Goal: Task Accomplishment & Management: Use online tool/utility

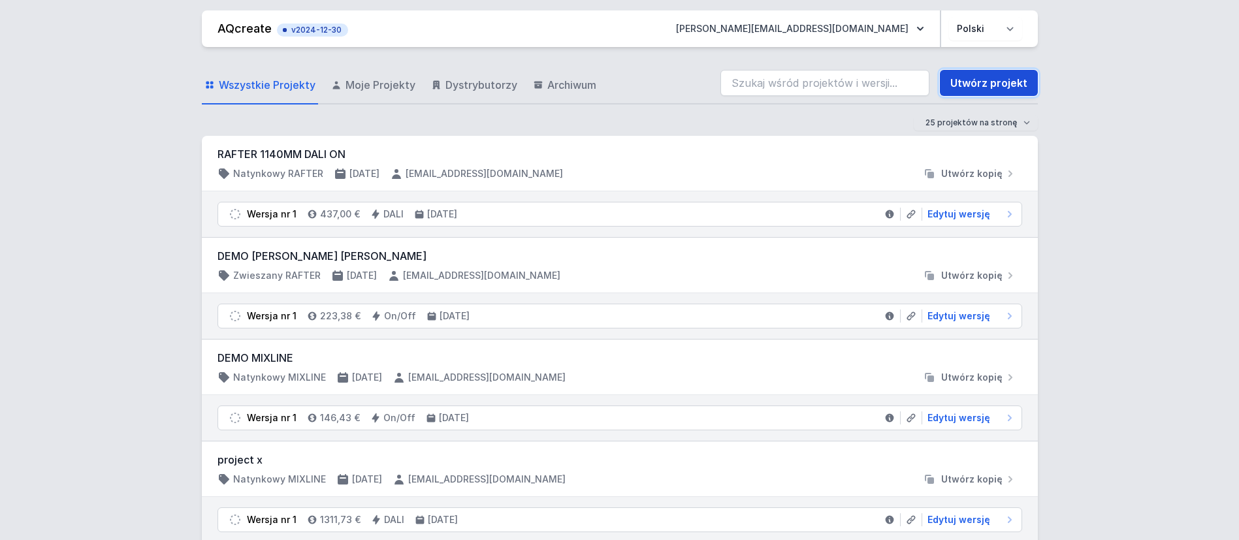
drag, startPoint x: 1002, startPoint y: 81, endPoint x: 960, endPoint y: 84, distance: 41.9
click at [1002, 81] on link "Utwórz projekt" at bounding box center [989, 83] width 98 height 26
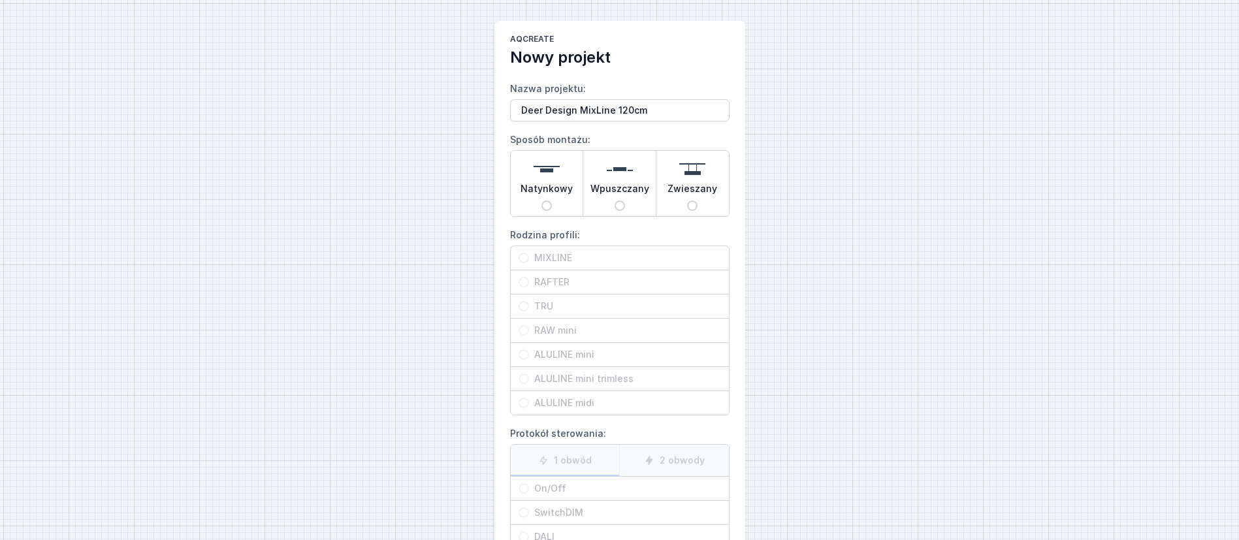
type input "Deer Design MixLine 120cm"
click at [562, 182] on span "Natynkowy" at bounding box center [547, 191] width 52 height 18
click at [552, 201] on input "Natynkowy" at bounding box center [547, 206] width 10 height 10
radio input "true"
click at [548, 259] on span "MIXLINE" at bounding box center [625, 258] width 192 height 13
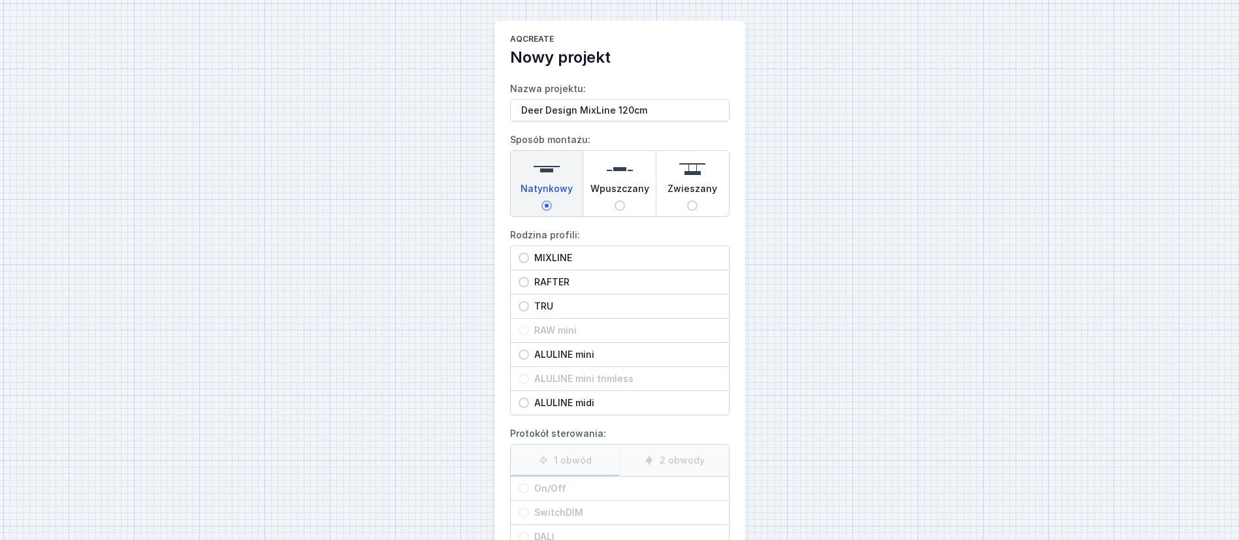
click at [529, 259] on input "MIXLINE" at bounding box center [524, 258] width 10 height 10
radio input "true"
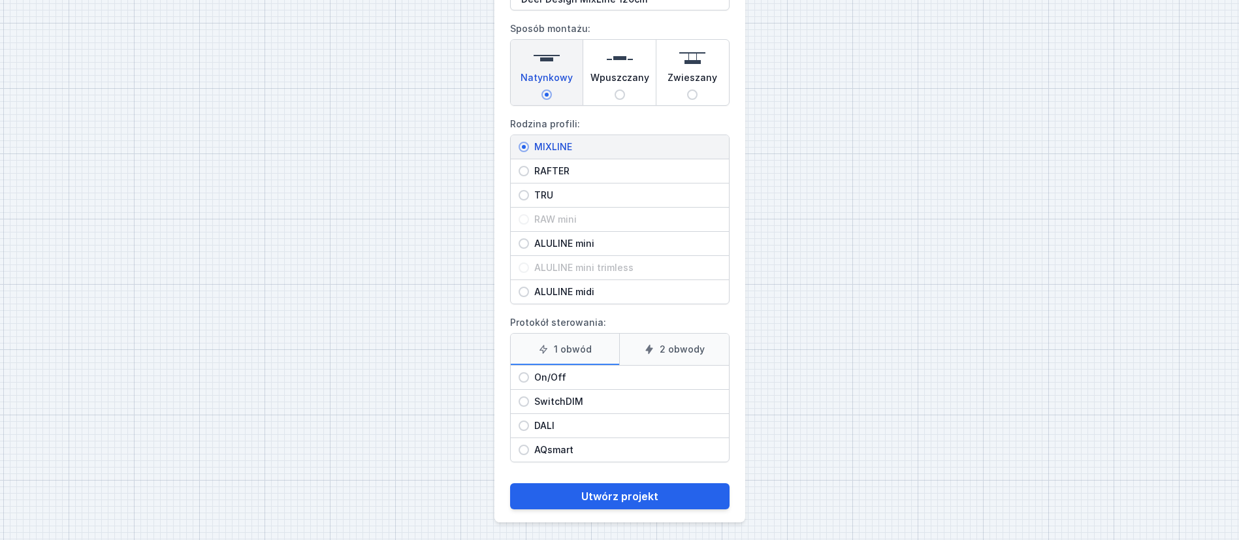
scroll to position [114, 0]
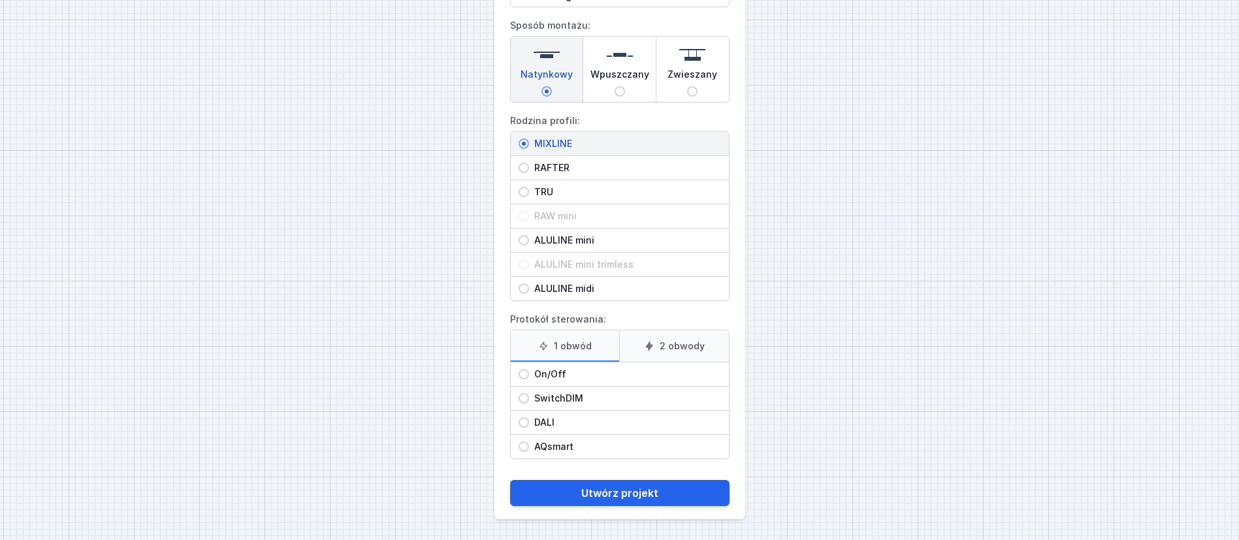
click at [574, 376] on span "On/Off" at bounding box center [625, 374] width 192 height 13
click at [529, 376] on input "On/Off" at bounding box center [524, 374] width 10 height 10
radio input "true"
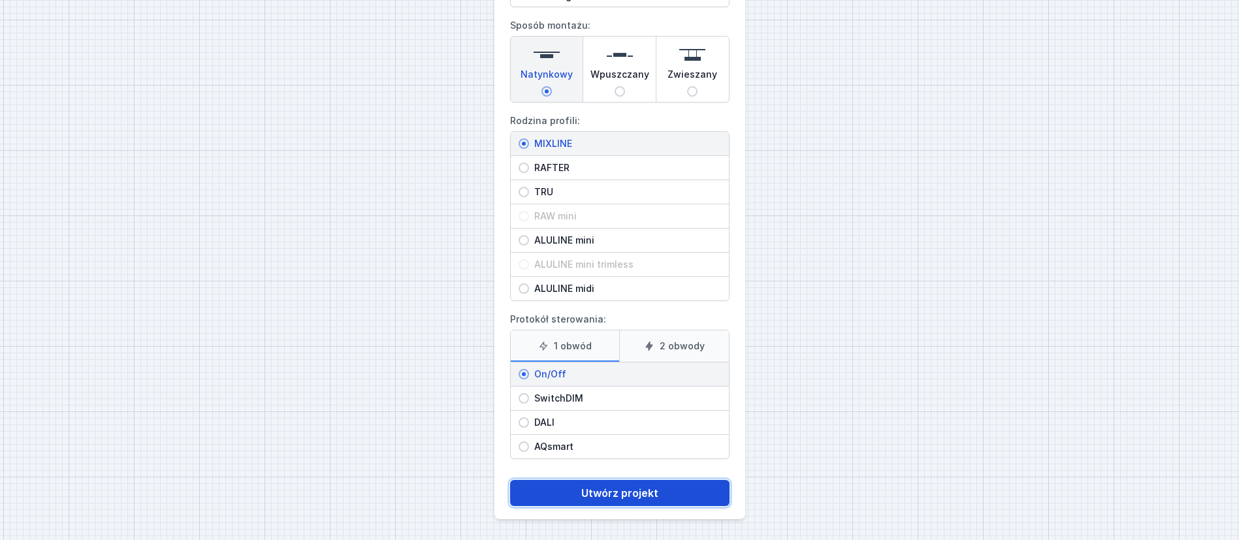
click at [613, 494] on button "Utwórz projekt" at bounding box center [620, 493] width 220 height 26
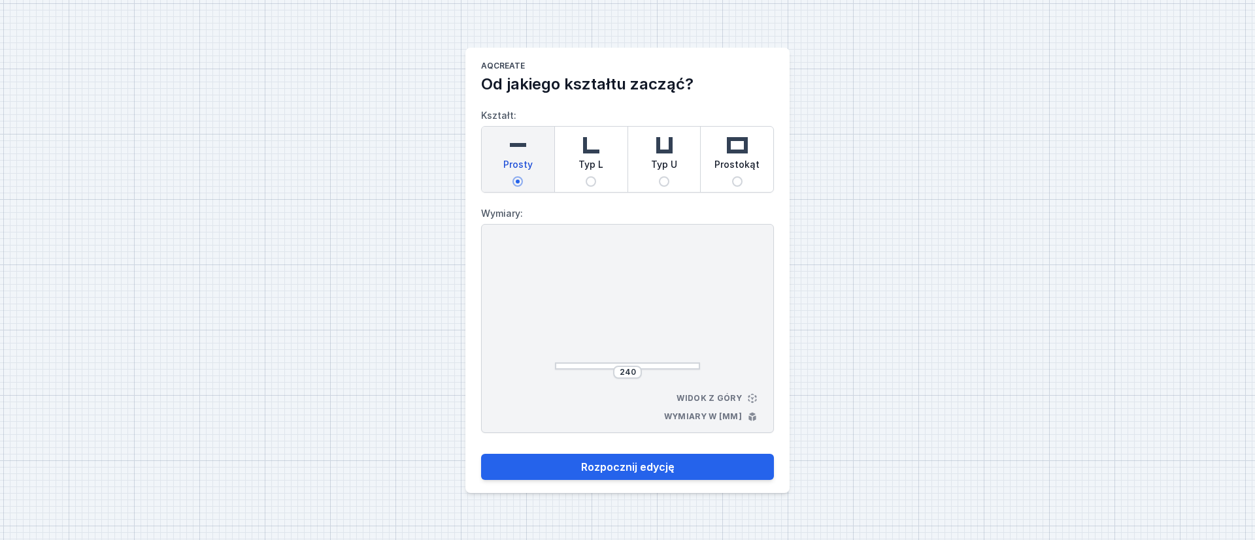
click at [514, 146] on img at bounding box center [517, 145] width 26 height 26
click at [514, 176] on input "Prosty" at bounding box center [517, 181] width 10 height 10
click at [637, 376] on input "240" at bounding box center [627, 372] width 21 height 10
type input "2"
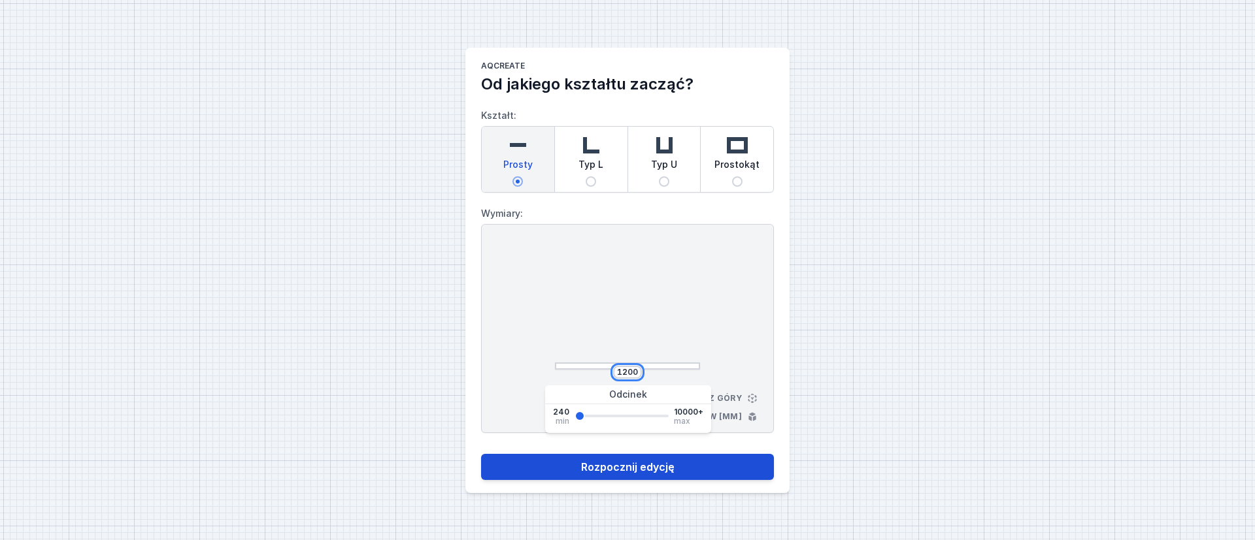
type input "1200"
click at [629, 468] on button "Rozpocznij edycję" at bounding box center [627, 467] width 293 height 26
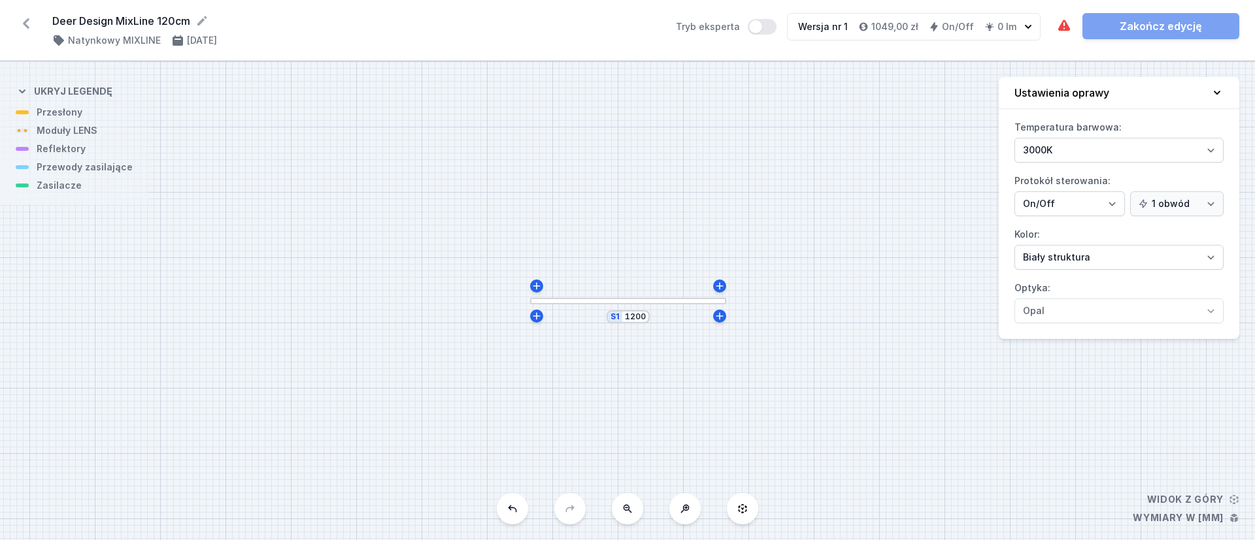
click at [654, 303] on div at bounding box center [628, 301] width 196 height 7
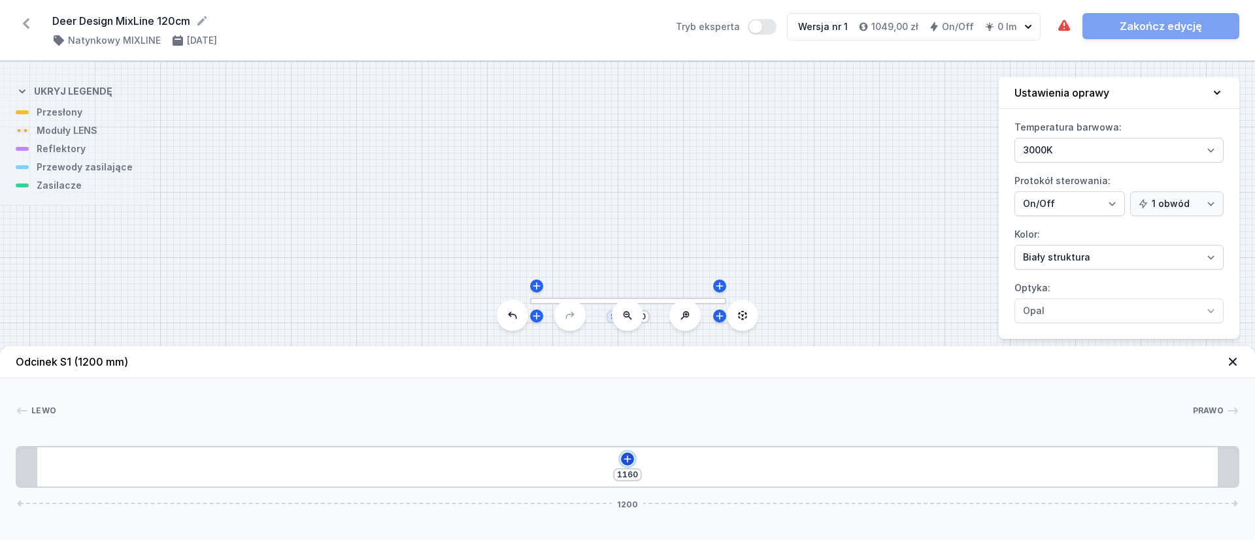
click at [629, 458] on icon at bounding box center [627, 459] width 10 height 10
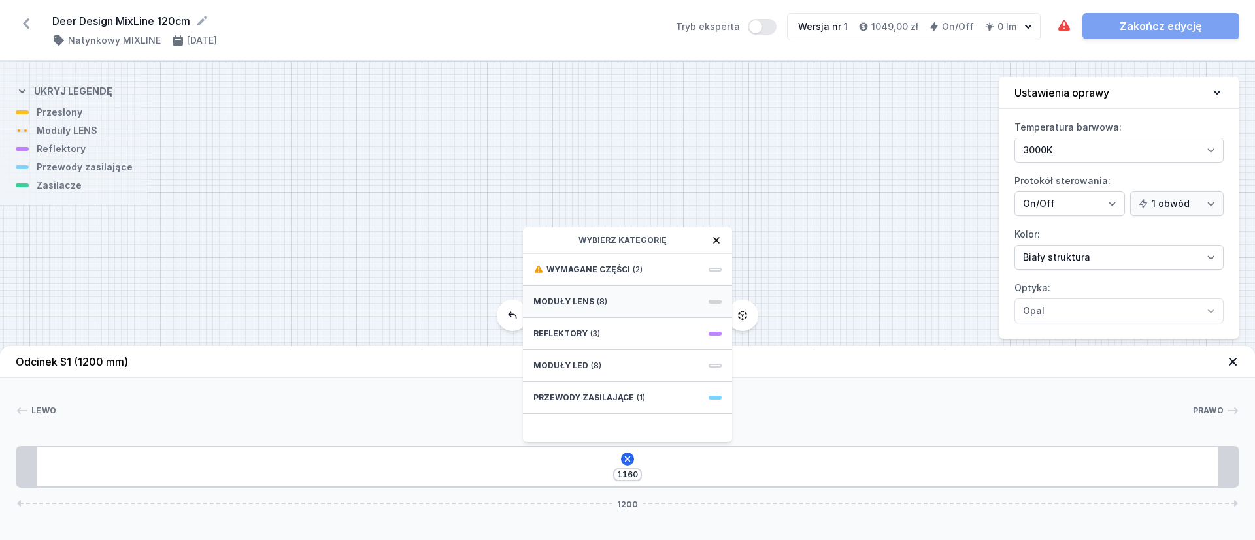
click at [577, 299] on span "Moduły LENS" at bounding box center [563, 302] width 61 height 10
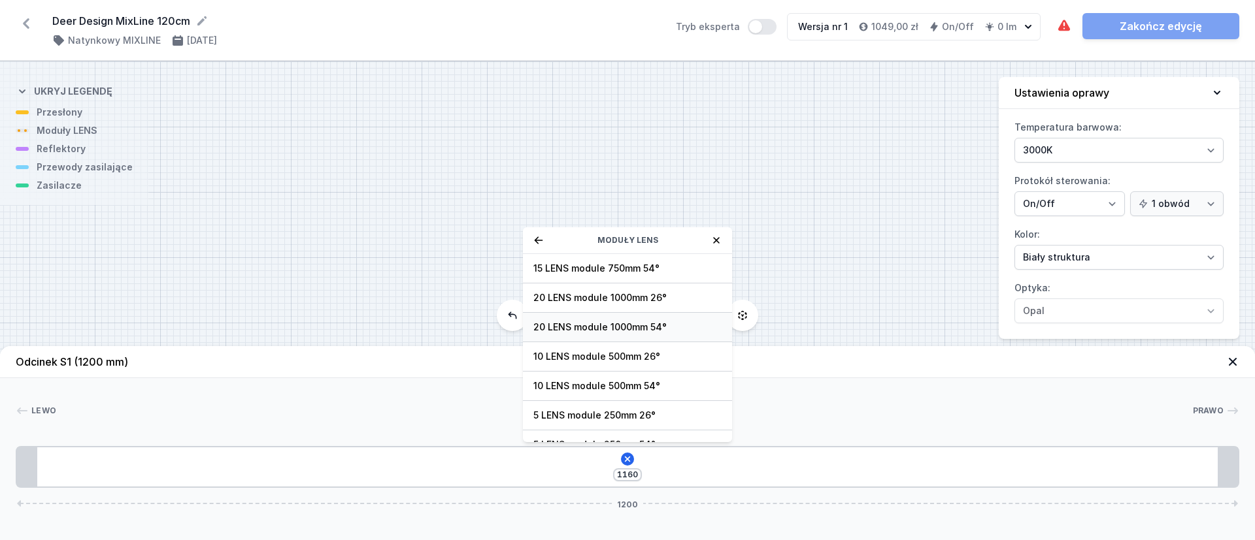
scroll to position [47, 0]
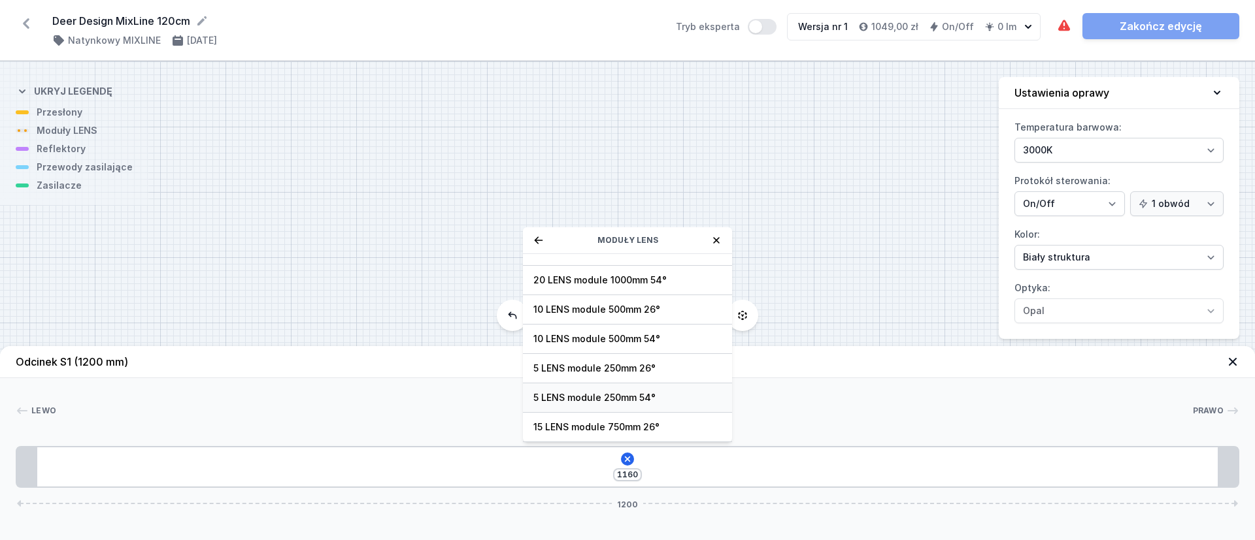
click at [632, 396] on span "5 LENS module 250mm 54°" at bounding box center [627, 397] width 188 height 13
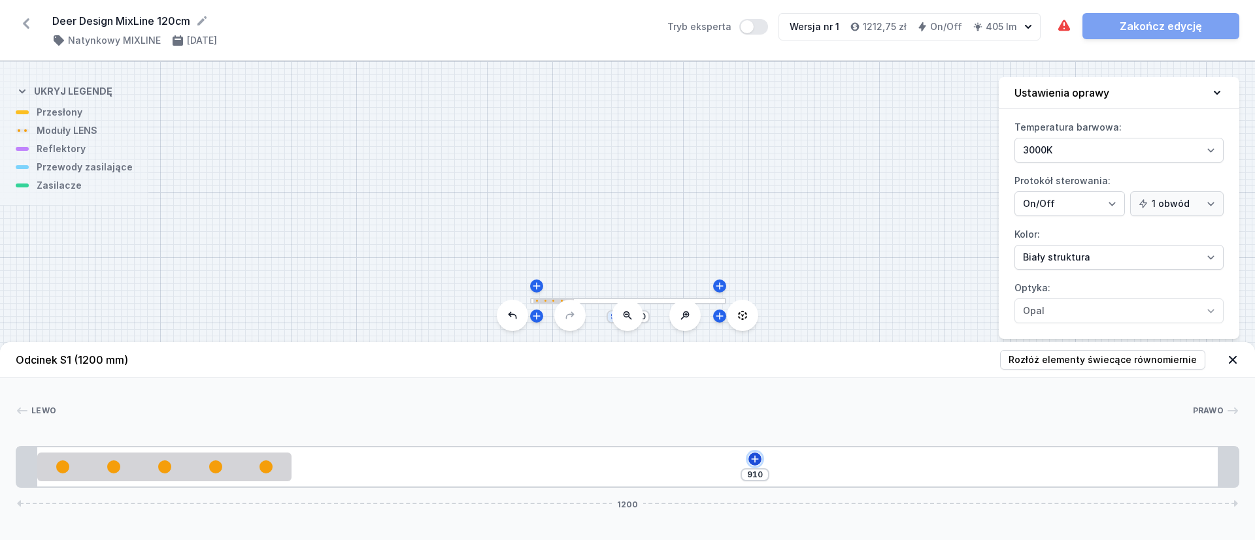
click at [757, 457] on icon at bounding box center [754, 459] width 10 height 10
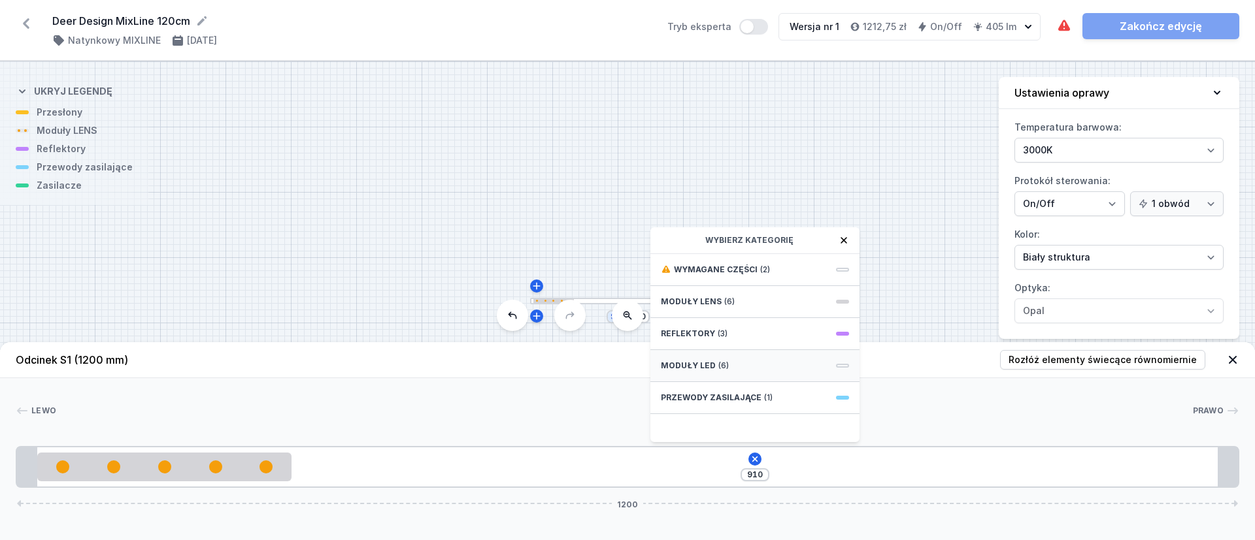
click at [713, 365] on div "Moduły LED (6)" at bounding box center [754, 366] width 209 height 32
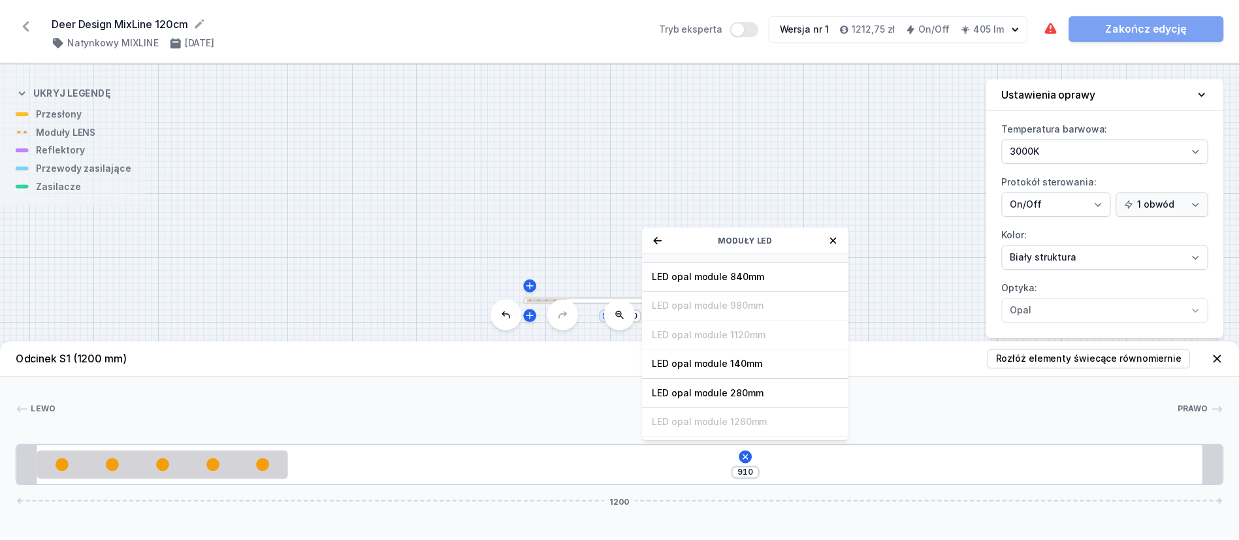
scroll to position [98, 0]
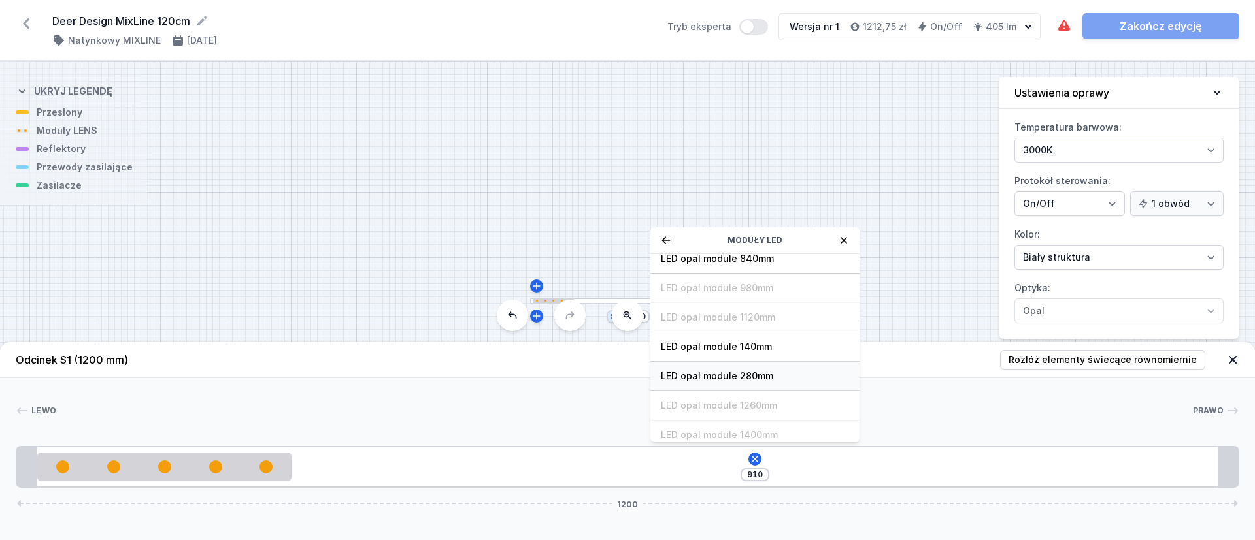
click at [749, 375] on span "LED opal module 280mm" at bounding box center [755, 376] width 188 height 13
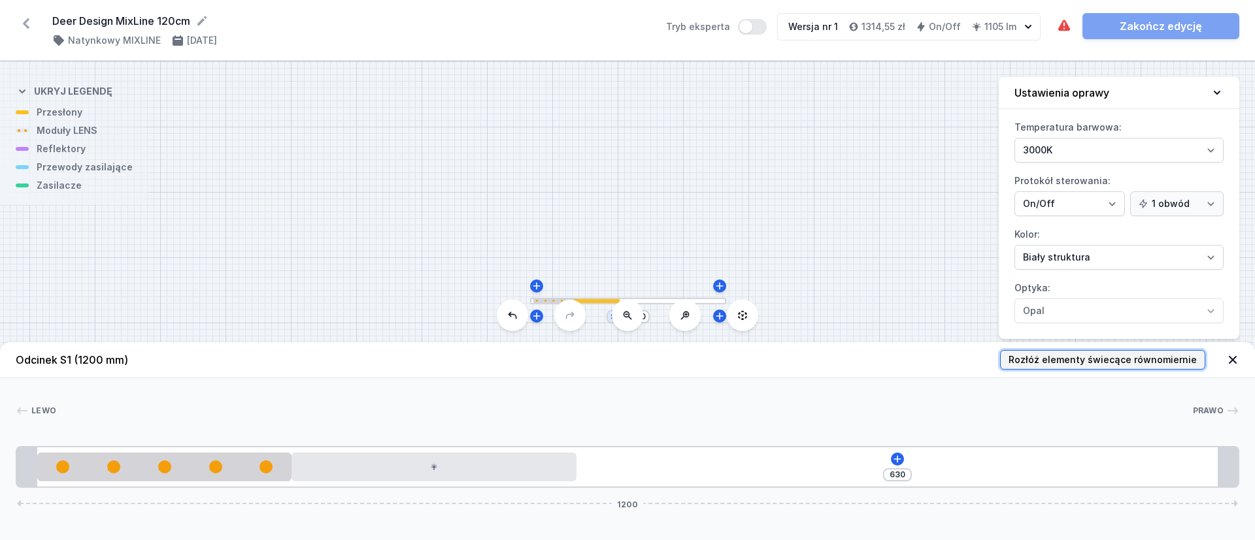
click at [1188, 362] on span "Rozłóż elementy świecące równomiernie" at bounding box center [1102, 359] width 188 height 13
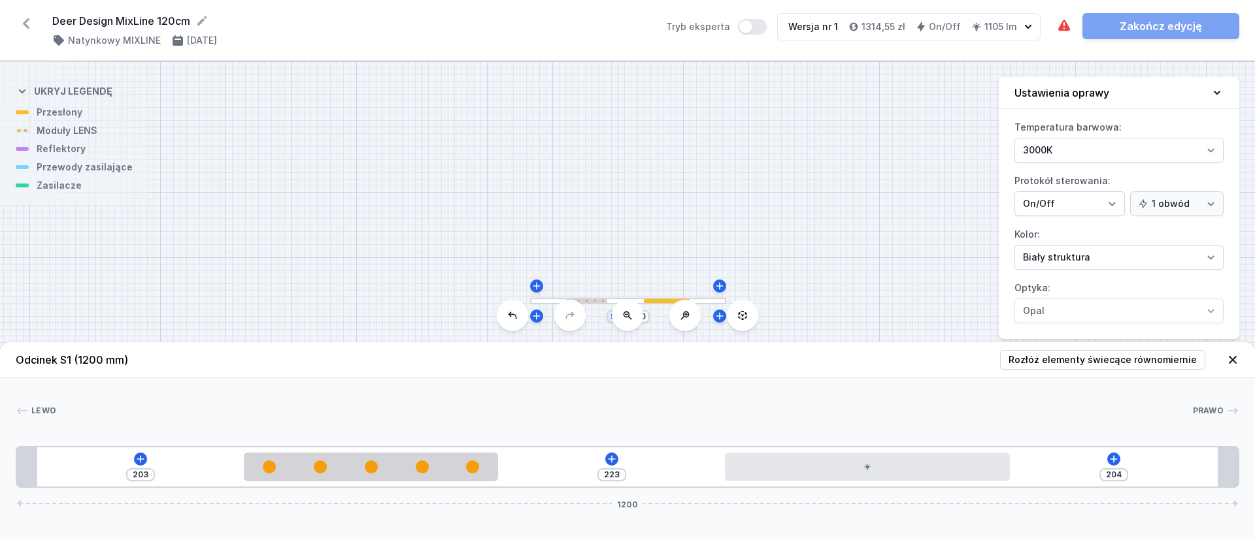
click at [704, 399] on div "Lewo Prawo 1 2 3 1 203 223 204 1200 223 250 223 280 224 20 1160 20 1200" at bounding box center [627, 433] width 1255 height 110
click at [1116, 458] on icon at bounding box center [1113, 459] width 10 height 10
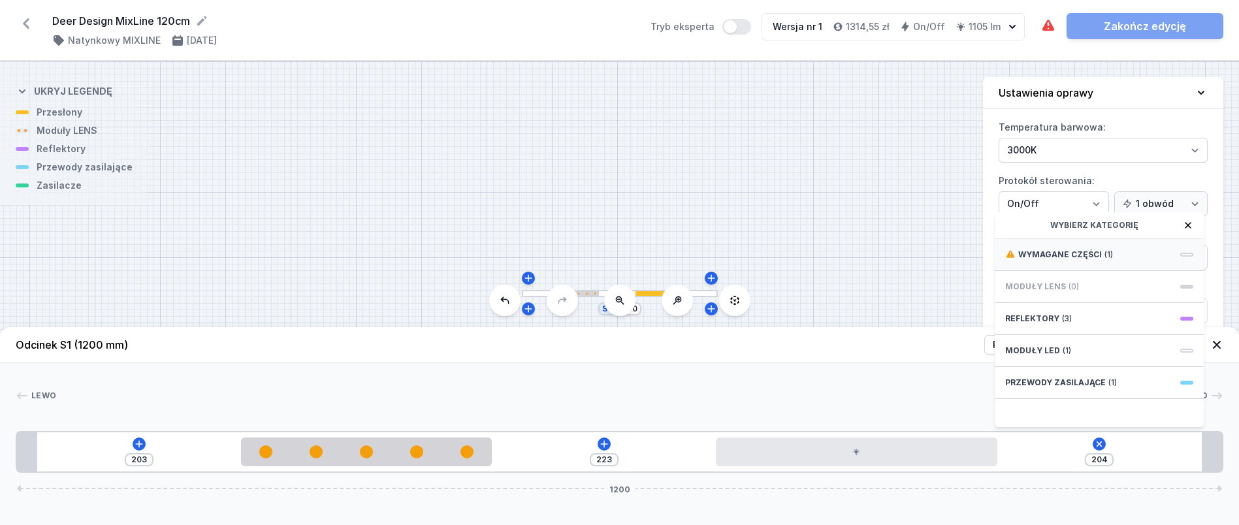
click at [1070, 260] on span "Wymagane części" at bounding box center [1061, 255] width 84 height 10
click at [1074, 260] on span "Hole for power supply cable" at bounding box center [1100, 253] width 188 height 13
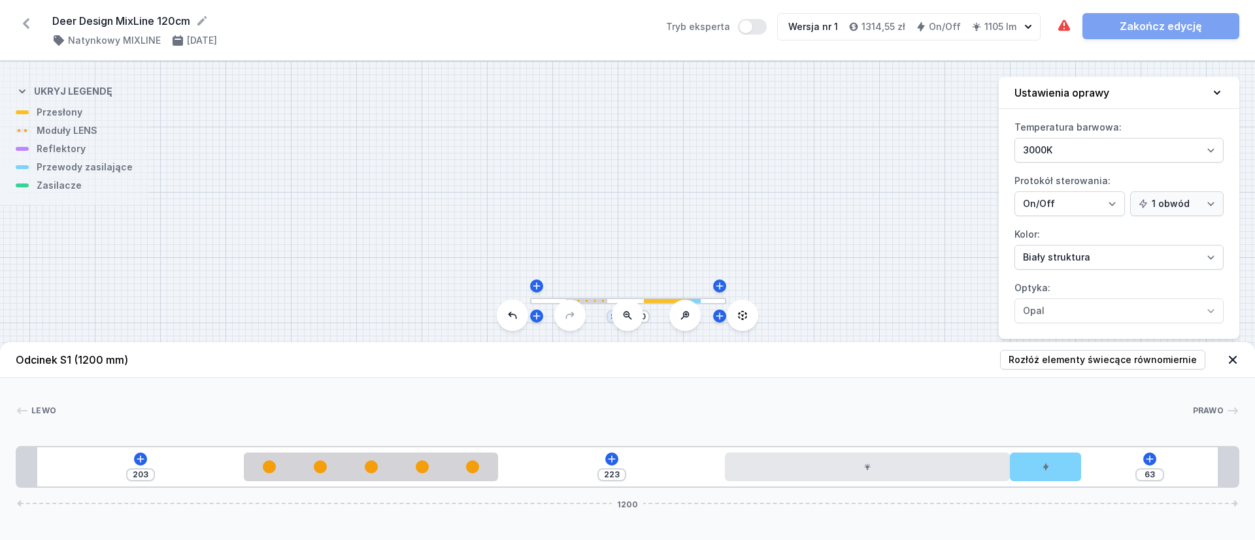
drag, startPoint x: 1058, startPoint y: 469, endPoint x: 1138, endPoint y: 467, distance: 79.7
click at [1147, 467] on div "203 223 63 1200" at bounding box center [627, 467] width 1223 height 42
type input "134"
click at [758, 27] on button "Tryb eksperta" at bounding box center [752, 27] width 29 height 16
click at [751, 24] on button "Tryb eksperta" at bounding box center [752, 27] width 29 height 16
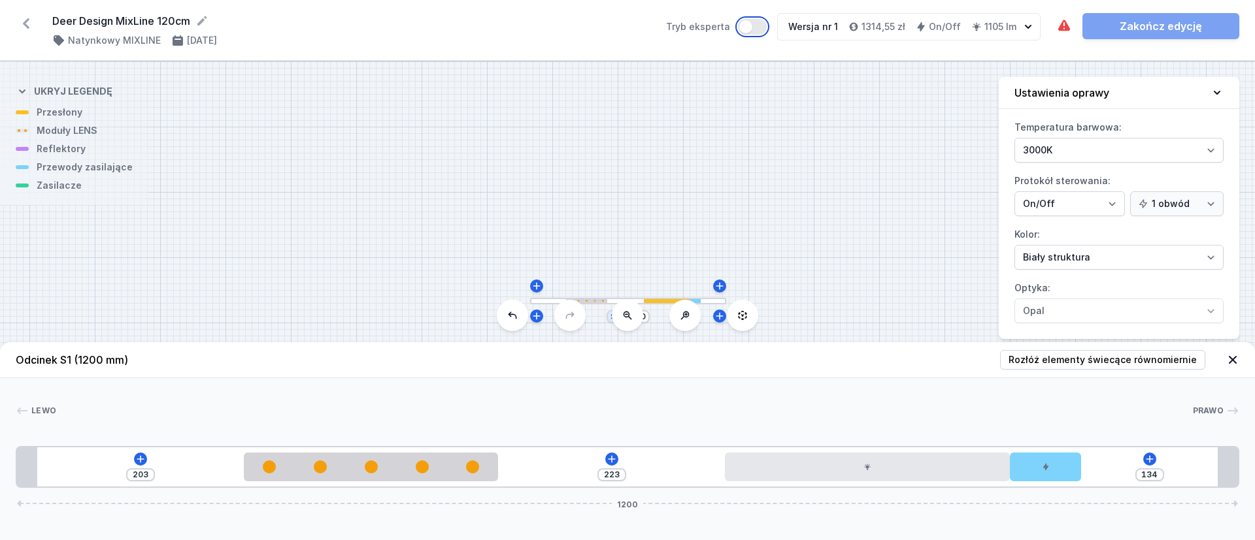
click at [751, 24] on button "Tryb eksperta" at bounding box center [752, 27] width 29 height 16
click at [753, 23] on button "Tryb eksperta" at bounding box center [752, 27] width 29 height 16
click at [1064, 29] on icon at bounding box center [1064, 25] width 12 height 11
click at [1143, 26] on div "Wymagane części nie zostały dodane. Zakończ edycję" at bounding box center [1147, 26] width 183 height 26
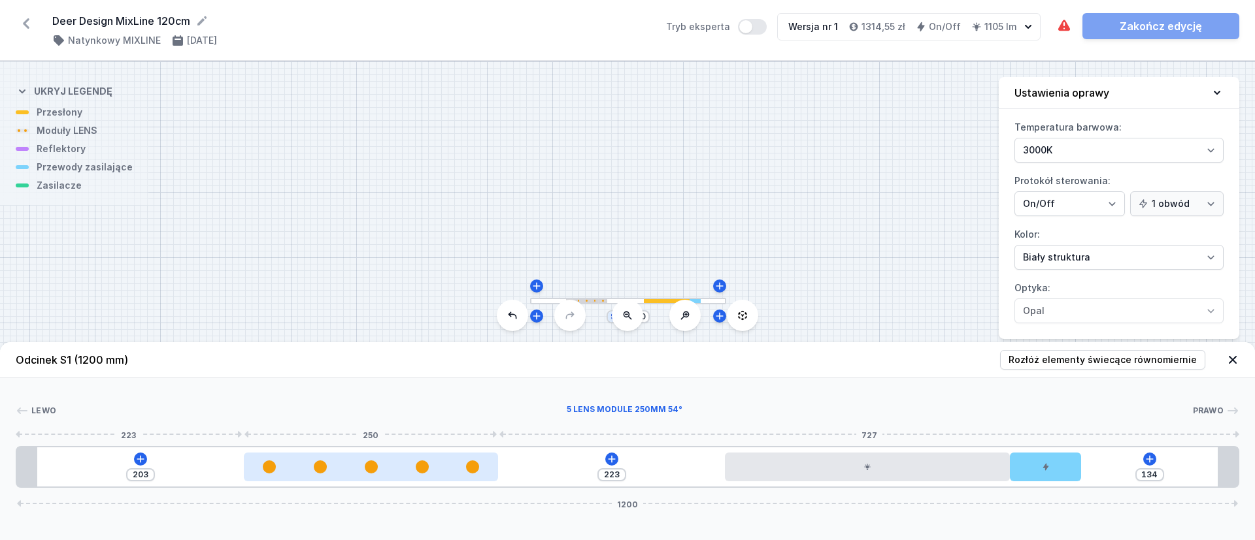
type input "213"
type input "209"
type input "217"
type input "201"
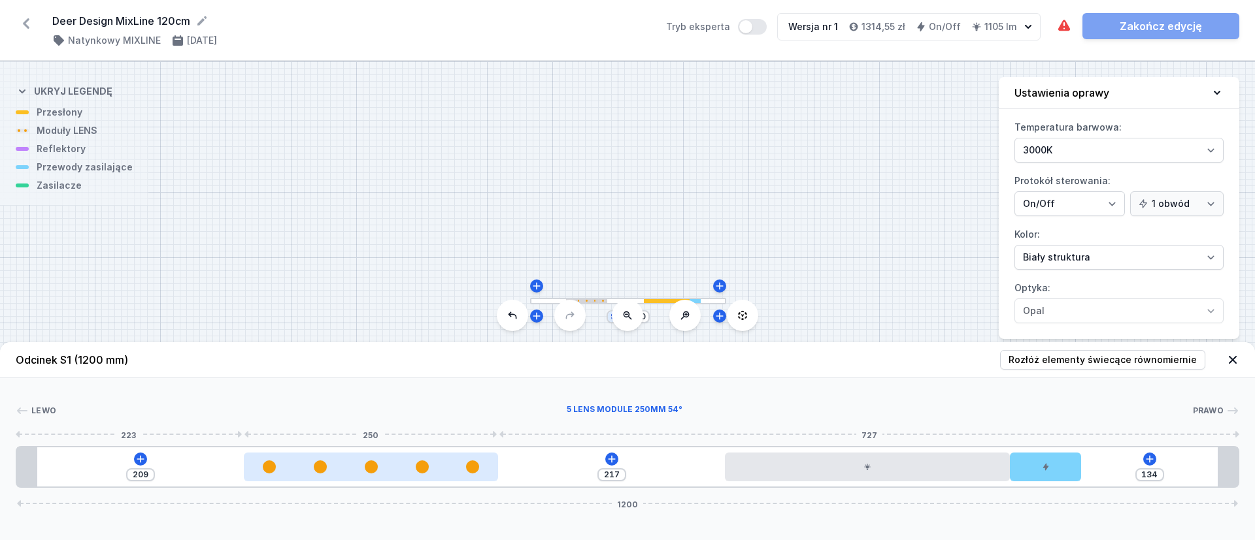
type input "225"
type input "194"
type input "232"
type input "190"
type input "236"
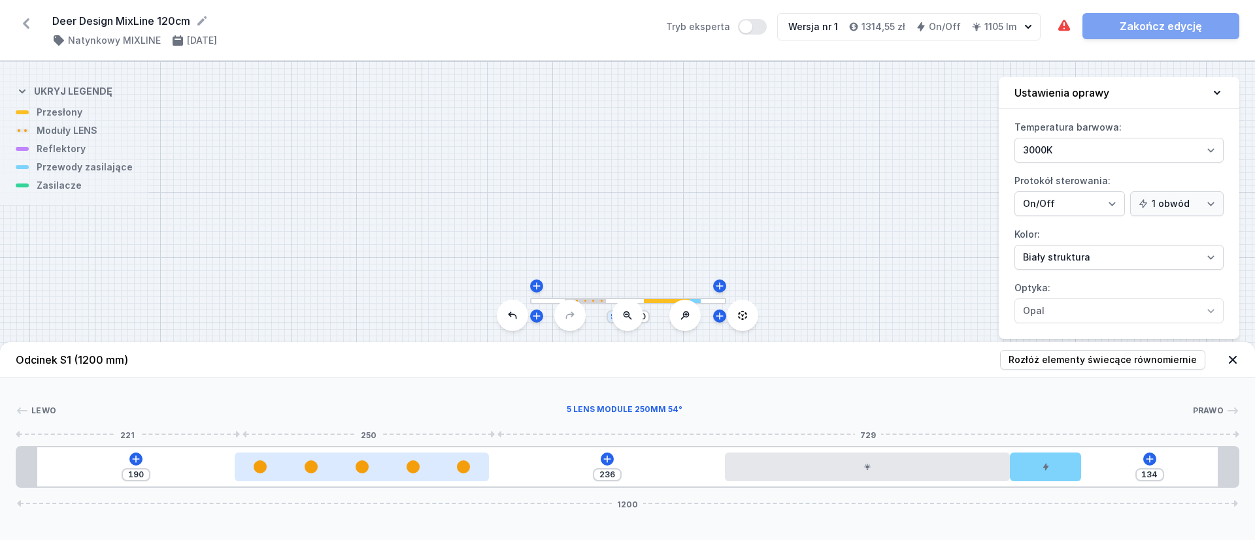
type input "183"
type input "243"
type input "176"
type input "250"
type input "168"
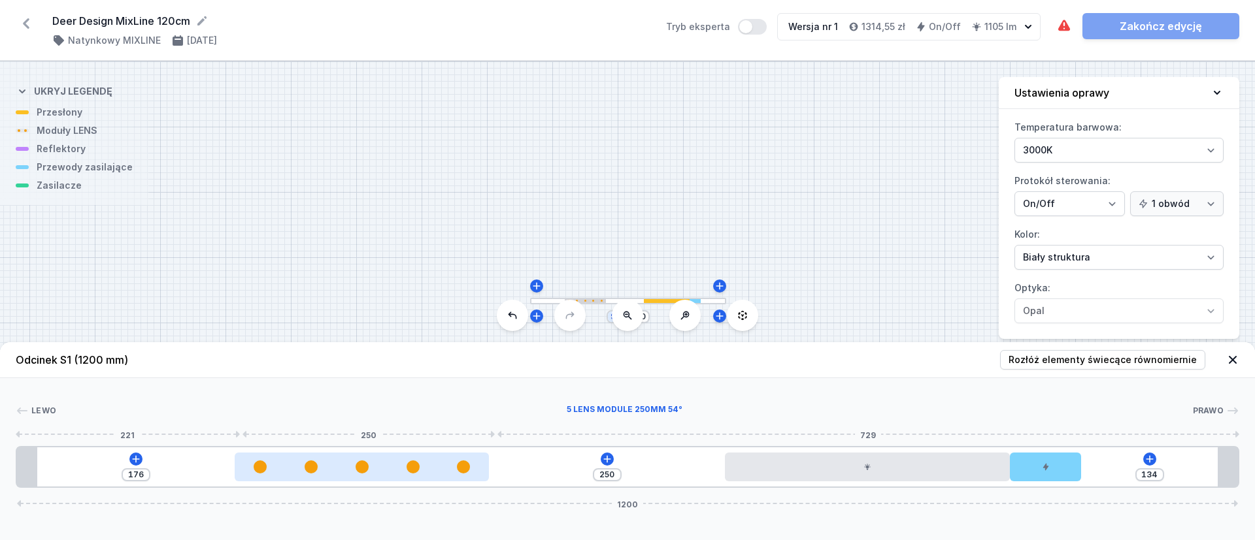
type input "258"
type input "161"
type input "265"
type input "155"
type input "271"
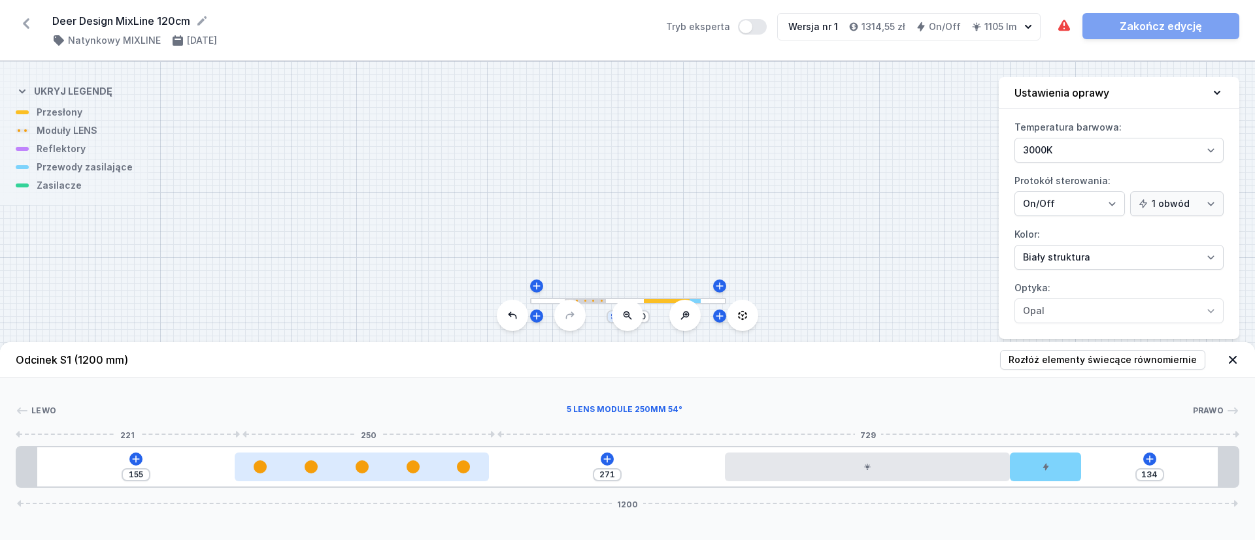
type input "149"
type input "277"
type input "144"
type input "282"
type input "139"
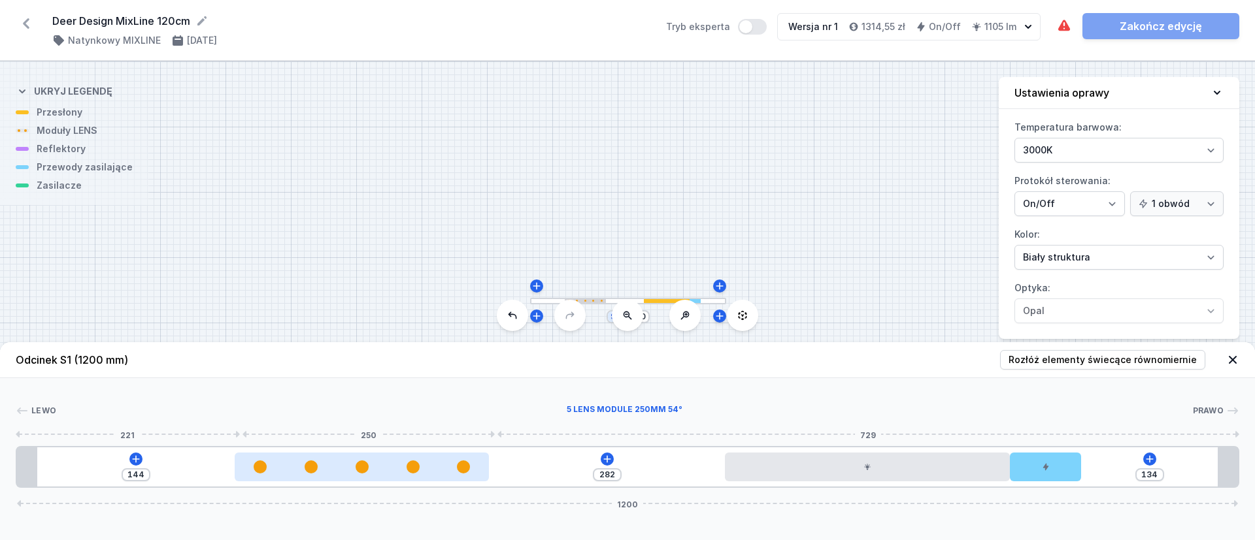
type input "287"
type input "133"
type input "293"
type input "130"
type input "296"
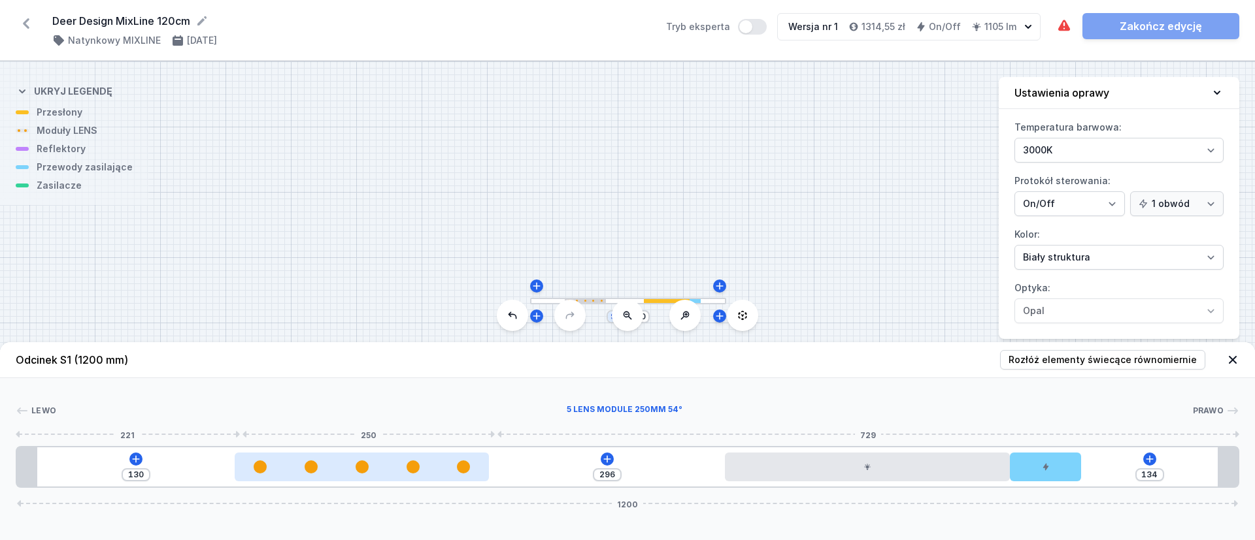
type input "127"
type input "299"
type input "126"
type input "300"
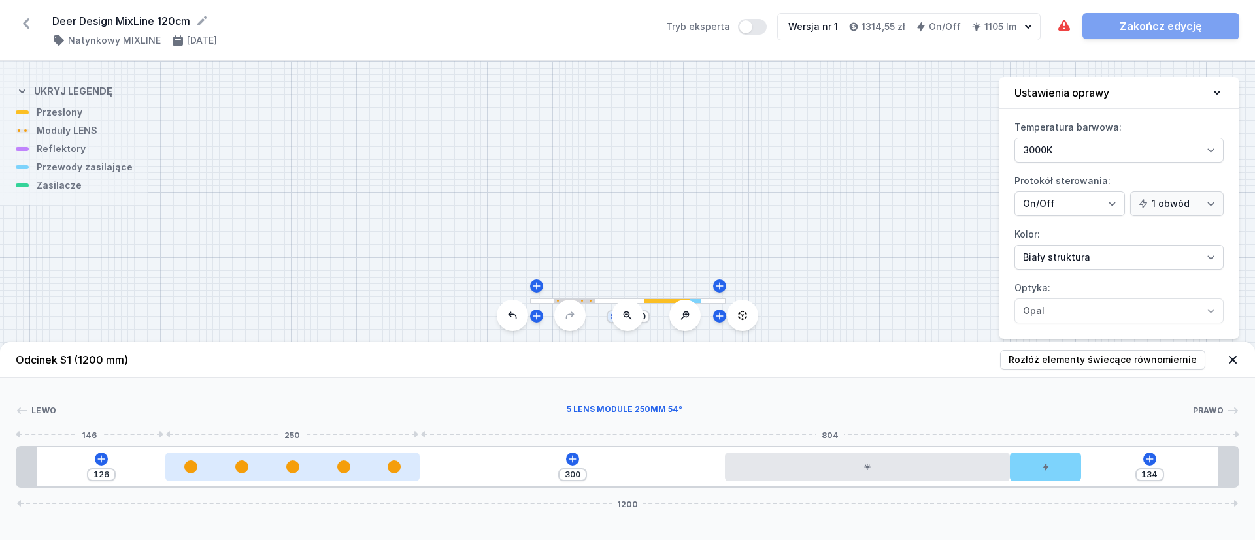
type input "124"
type input "302"
type input "121"
type input "305"
type input "118"
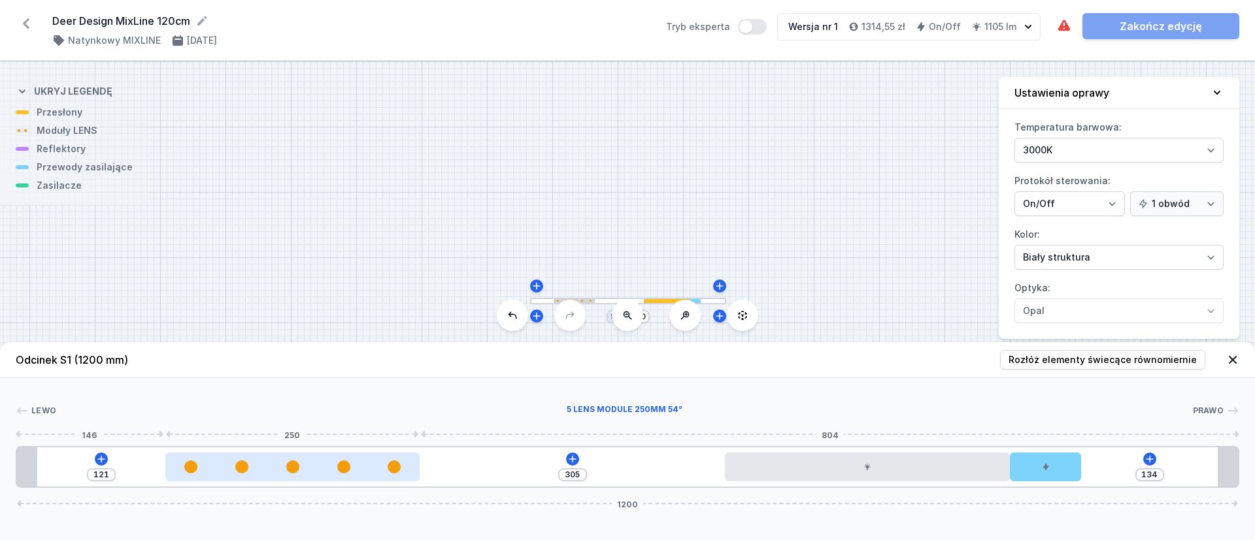
type input "308"
type input "115"
type input "311"
type input "113"
type input "313"
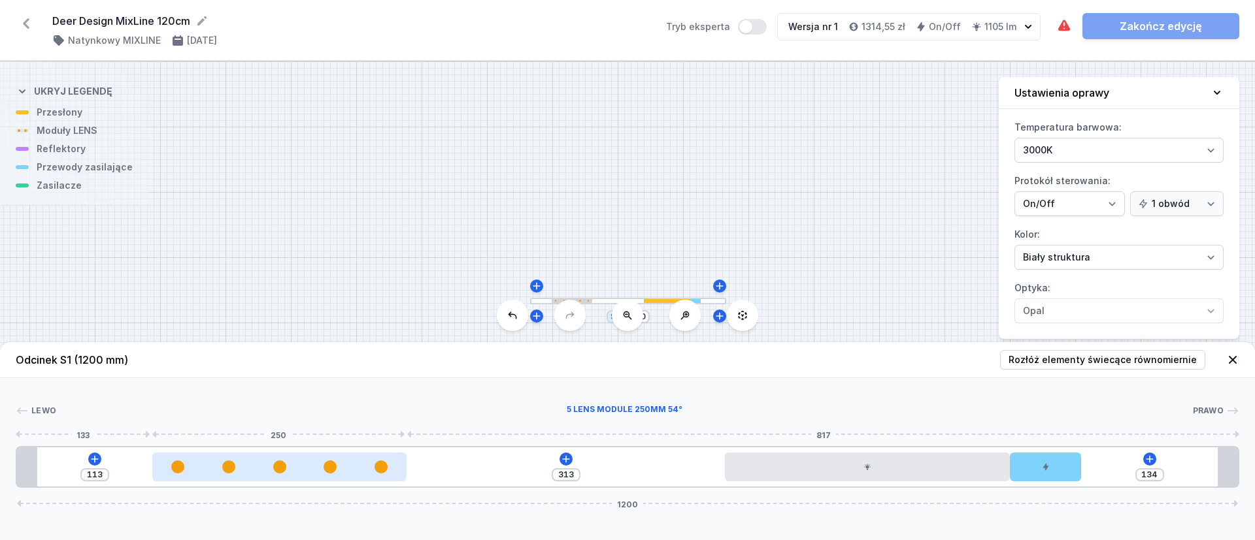
type input "112"
type input "314"
type input "109"
type input "317"
type input "107"
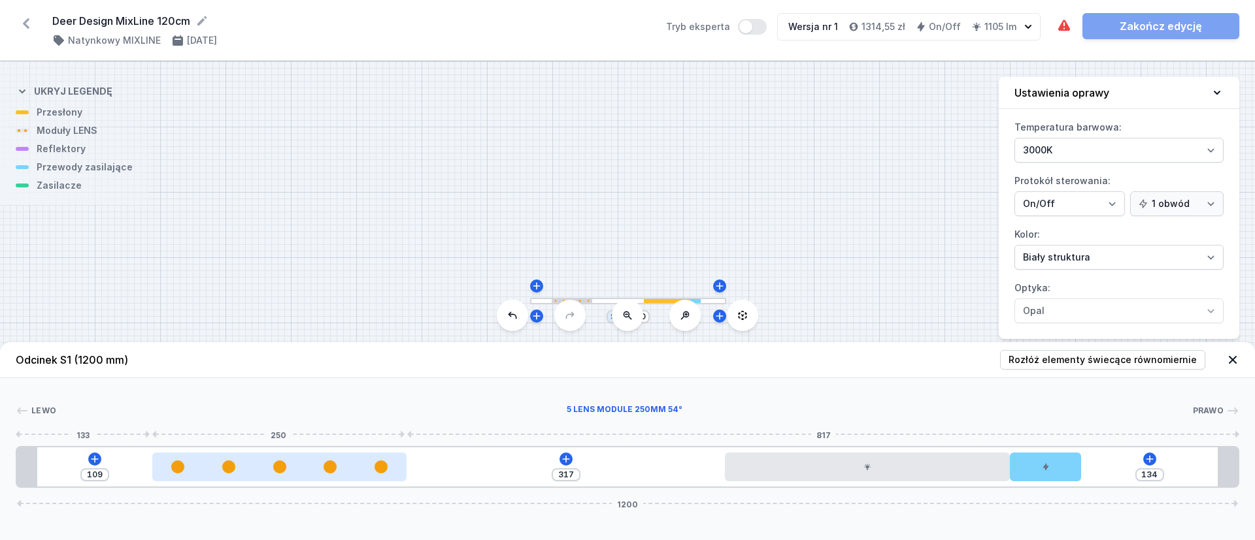
type input "319"
type input "105"
type input "321"
type input "104"
type input "322"
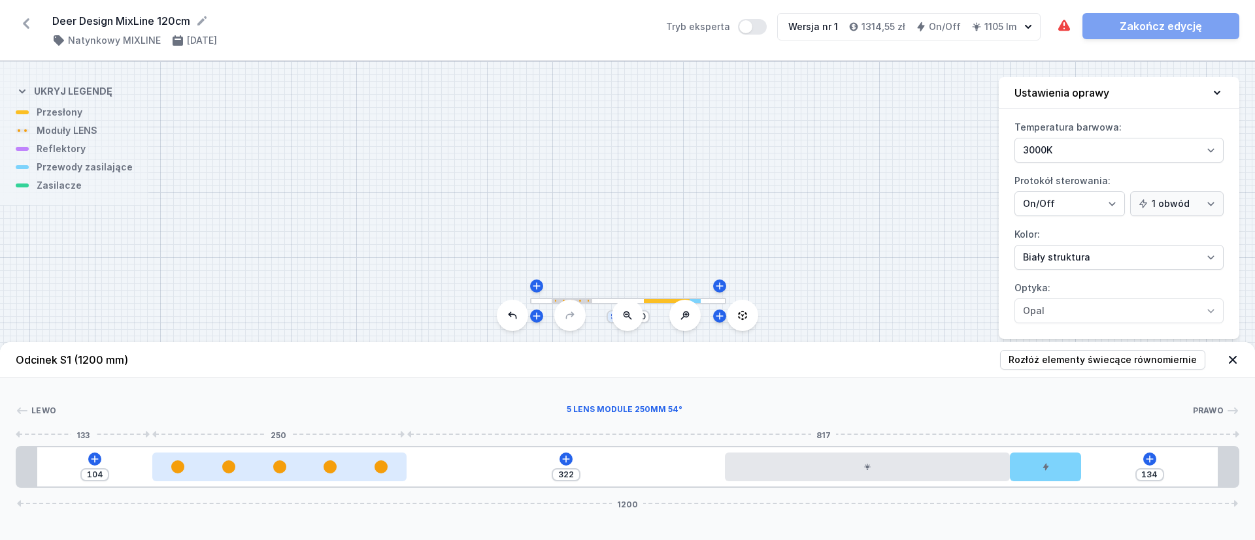
type input "102"
type input "324"
type input "101"
type input "325"
type input "98"
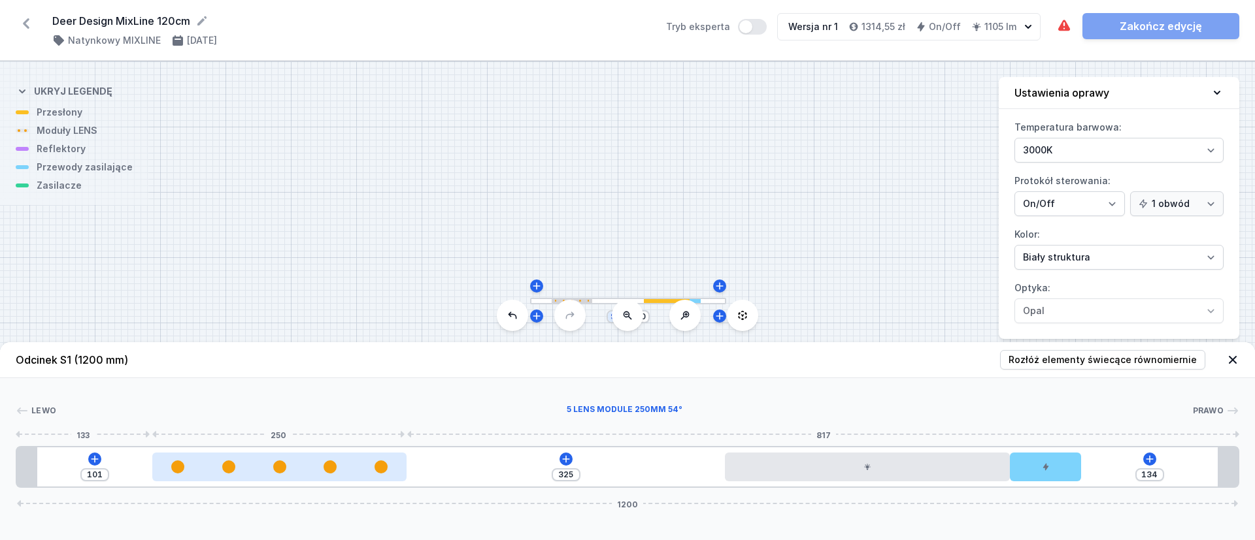
type input "328"
type input "95"
type input "331"
type input "91"
type input "335"
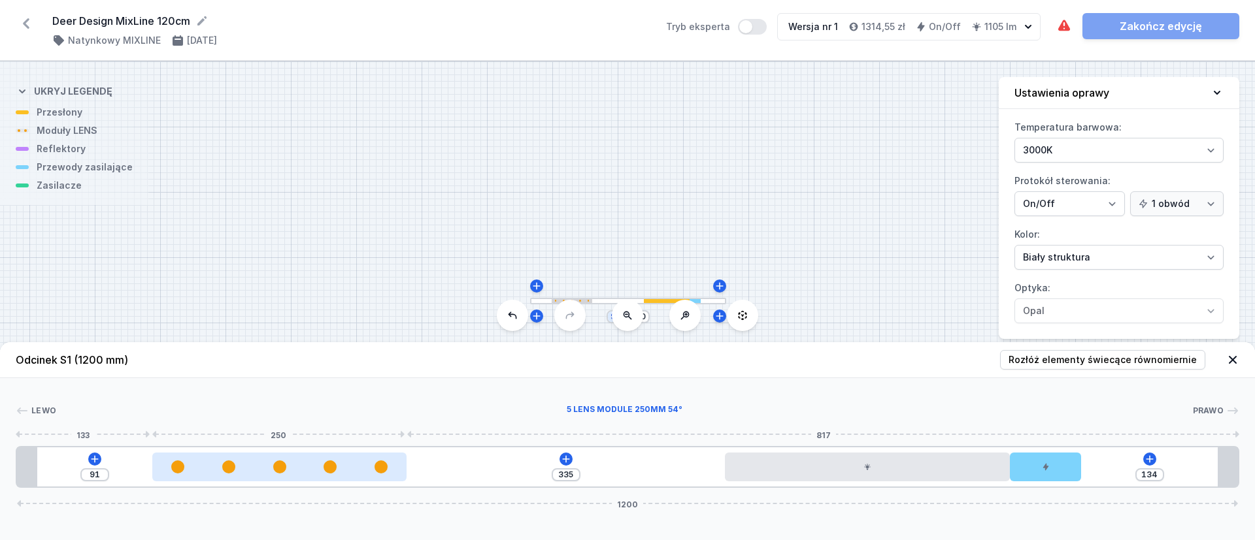
type input "88"
type input "338"
type input "87"
type input "339"
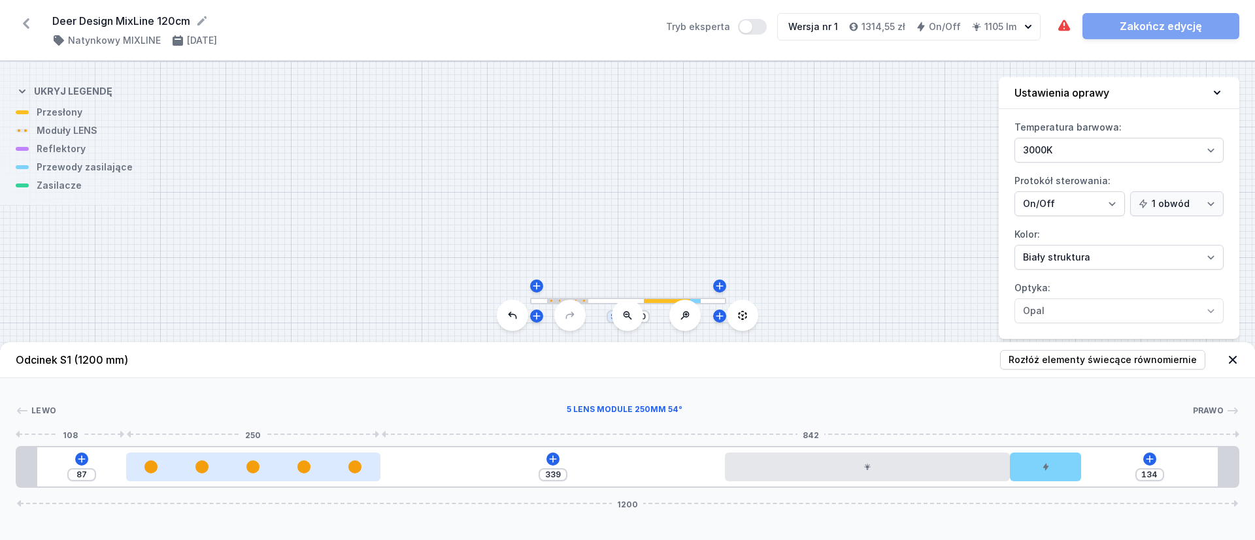
type input "86"
type input "340"
type input "95"
type input "331"
type input "97"
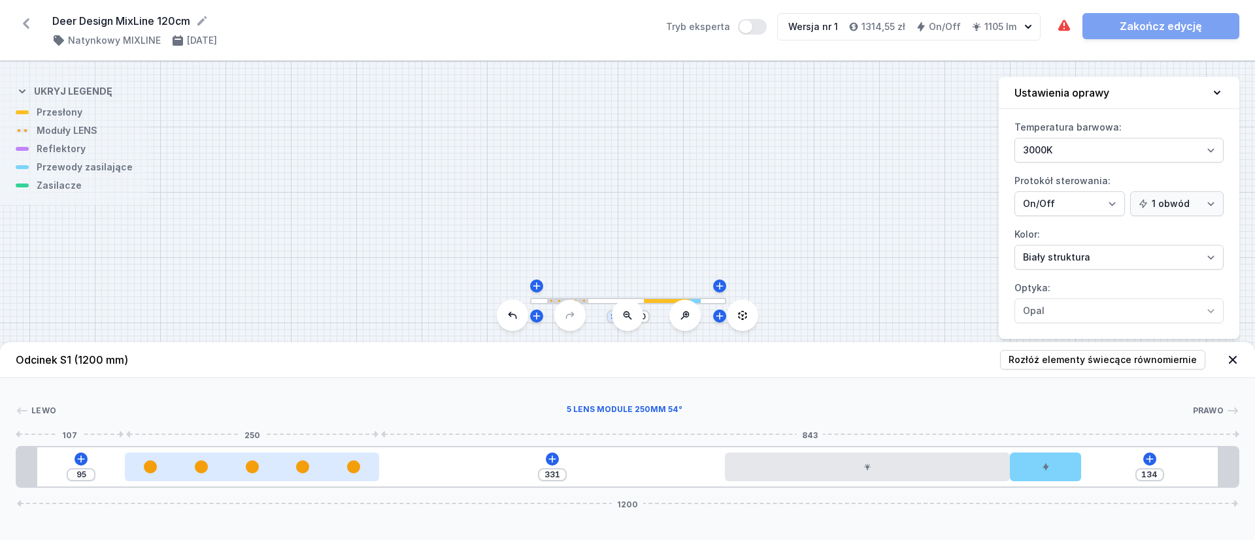
type input "329"
type input "100"
type input "326"
type input "102"
type input "324"
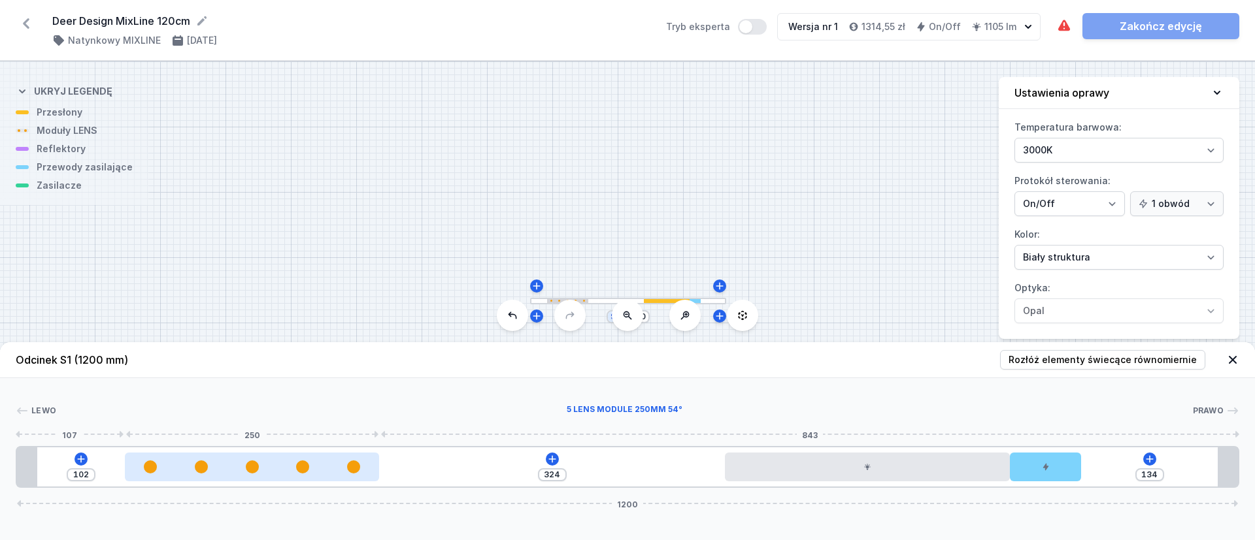
type input "105"
type input "321"
type input "106"
type input "320"
type input "108"
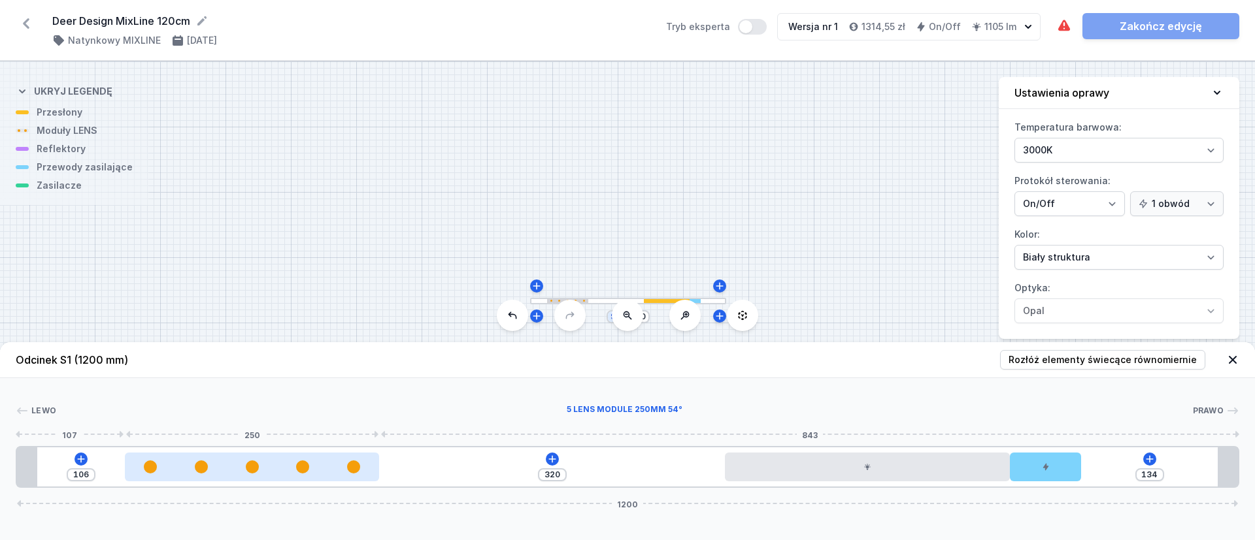
type input "318"
type input "110"
type input "316"
type input "113"
type input "313"
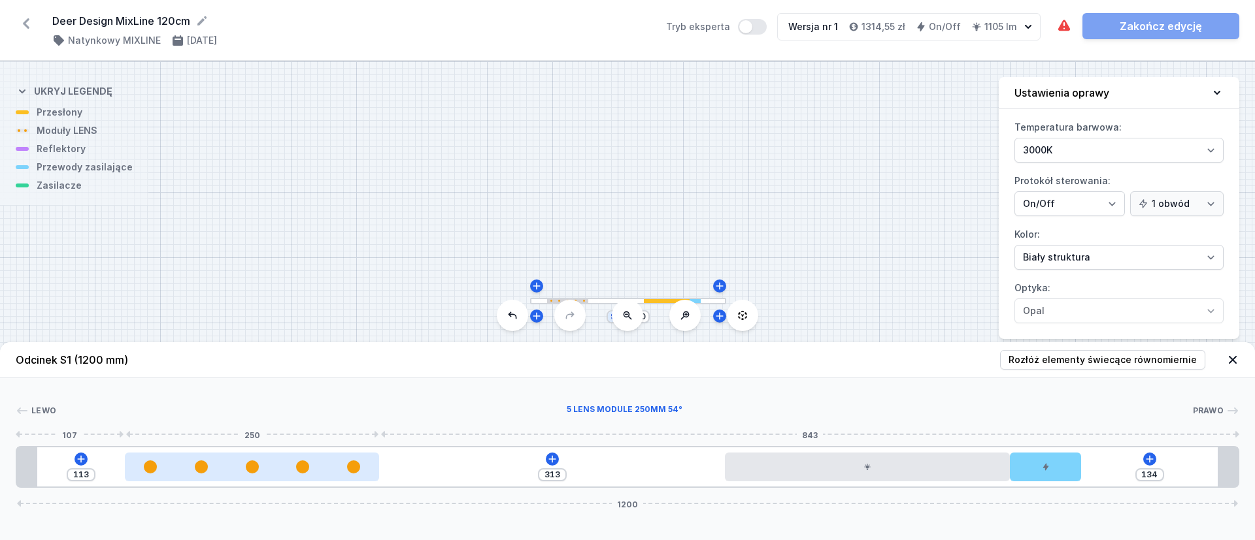
type input "114"
type input "312"
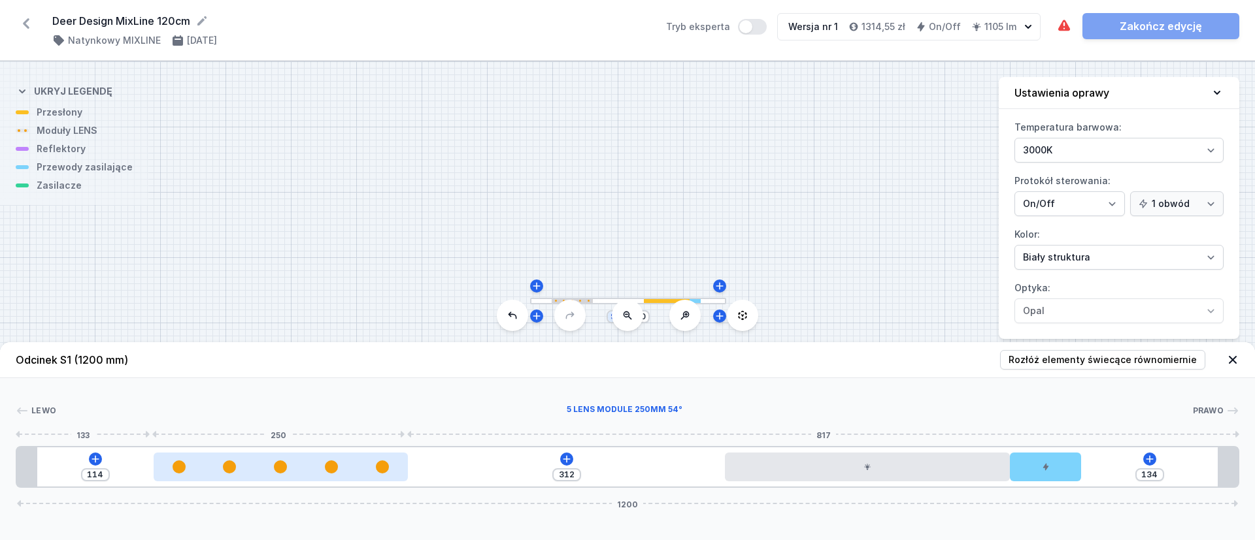
type input "115"
type input "311"
type input "116"
type input "310"
type input "117"
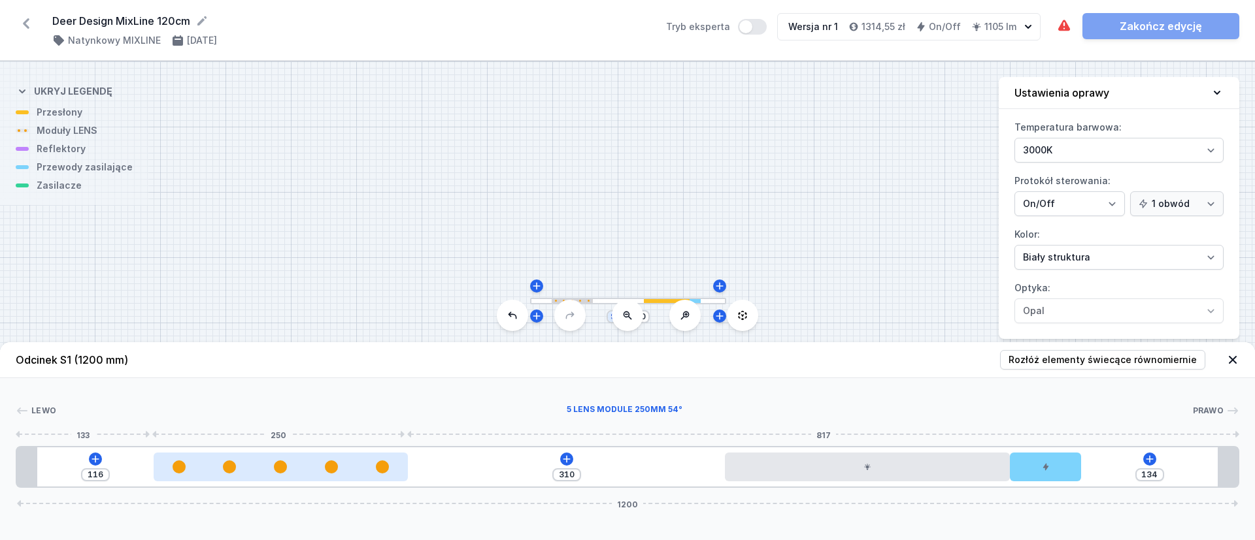
type input "309"
type input "118"
type input "308"
drag, startPoint x: 361, startPoint y: 472, endPoint x: 258, endPoint y: 470, distance: 102.6
click at [258, 470] on div at bounding box center [284, 467] width 254 height 13
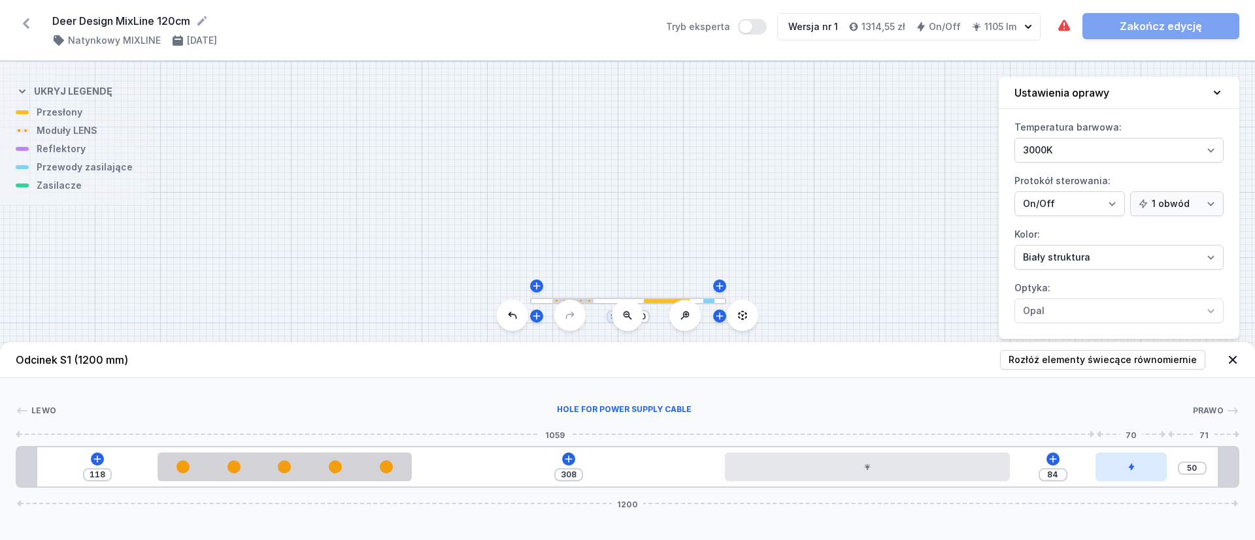
type input "49"
type input "85"
type input "48"
type input "86"
type input "45"
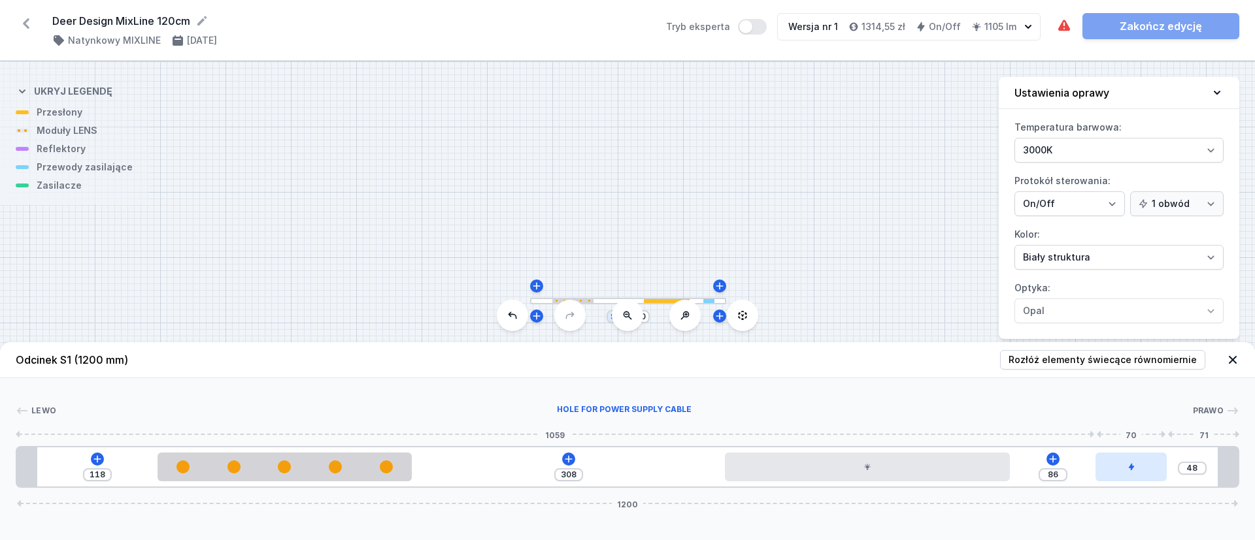
type input "89"
type input "44"
type input "90"
type input "43"
type input "91"
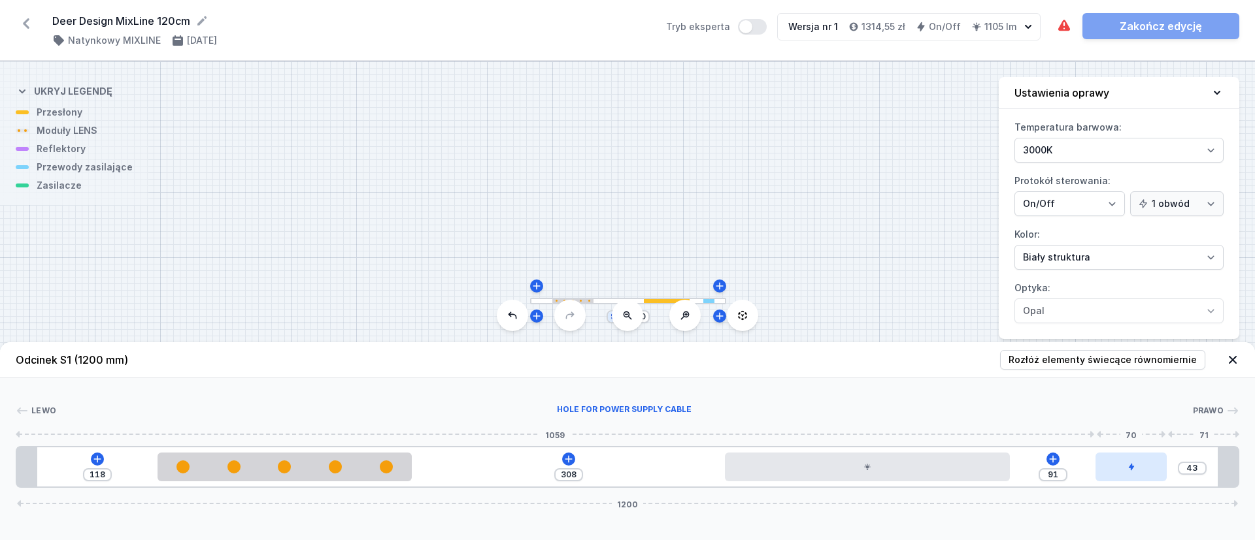
type input "42"
type input "92"
type input "41"
type input "93"
type input "10"
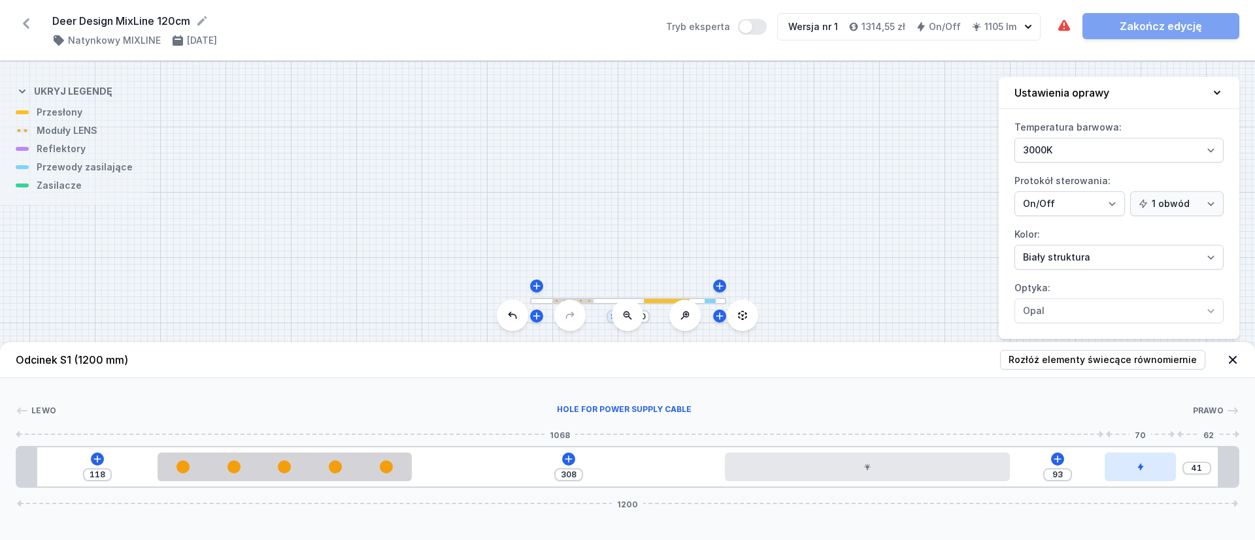
type input "124"
drag, startPoint x: 1048, startPoint y: 474, endPoint x: 1170, endPoint y: 468, distance: 122.4
click at [1170, 468] on div at bounding box center [1171, 467] width 71 height 29
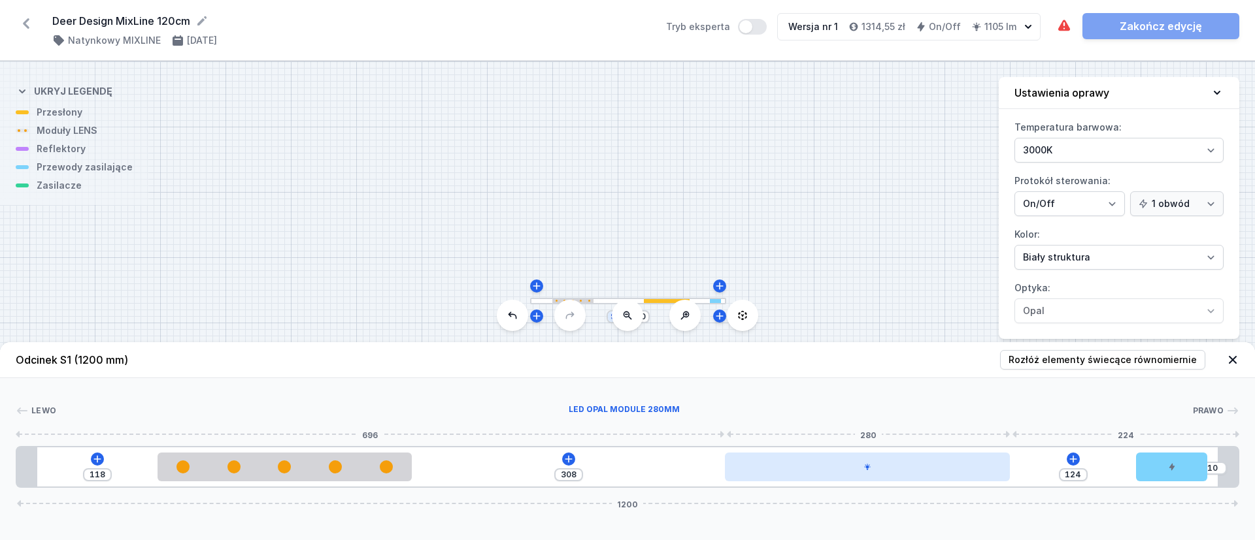
type input "304"
type input "128"
type input "305"
type input "127"
type input "306"
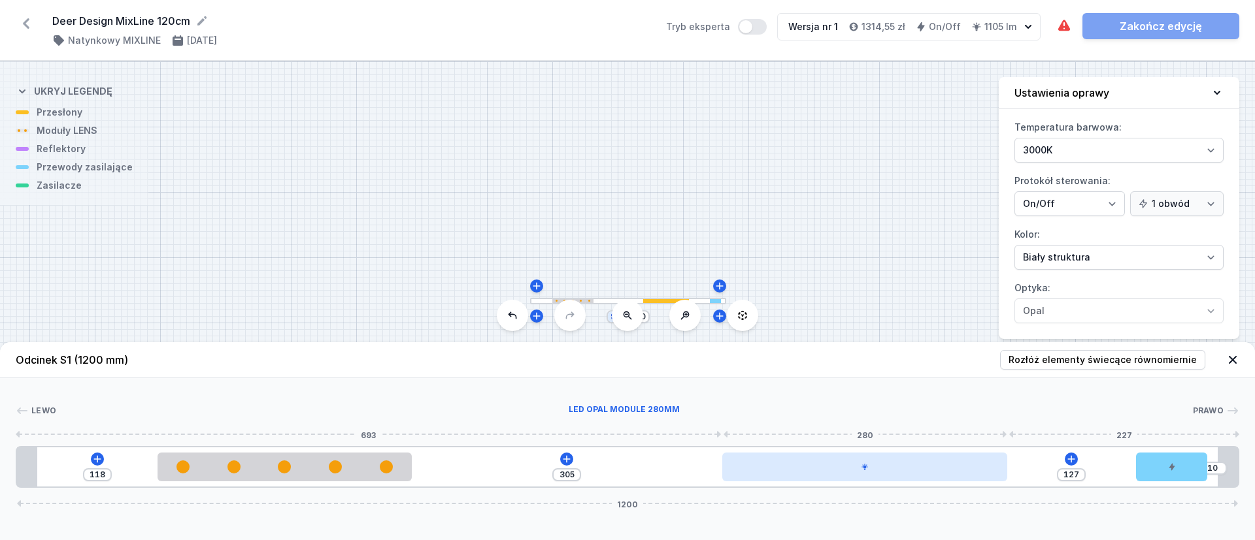
type input "126"
type input "308"
type input "124"
type input "310"
type input "122"
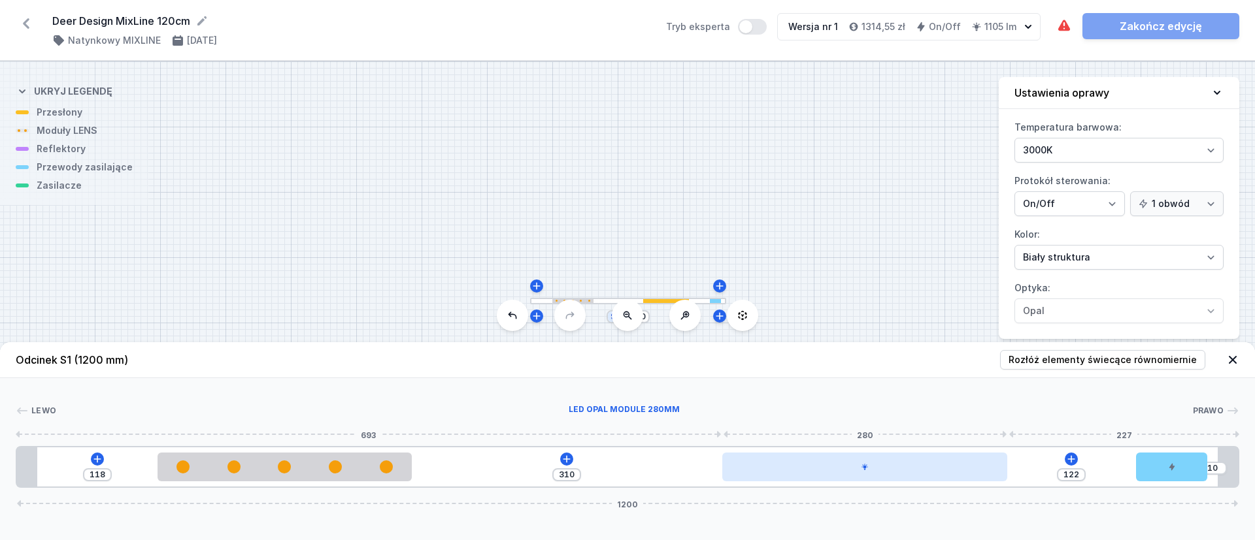
type input "313"
type input "119"
type input "316"
type input "116"
type input "319"
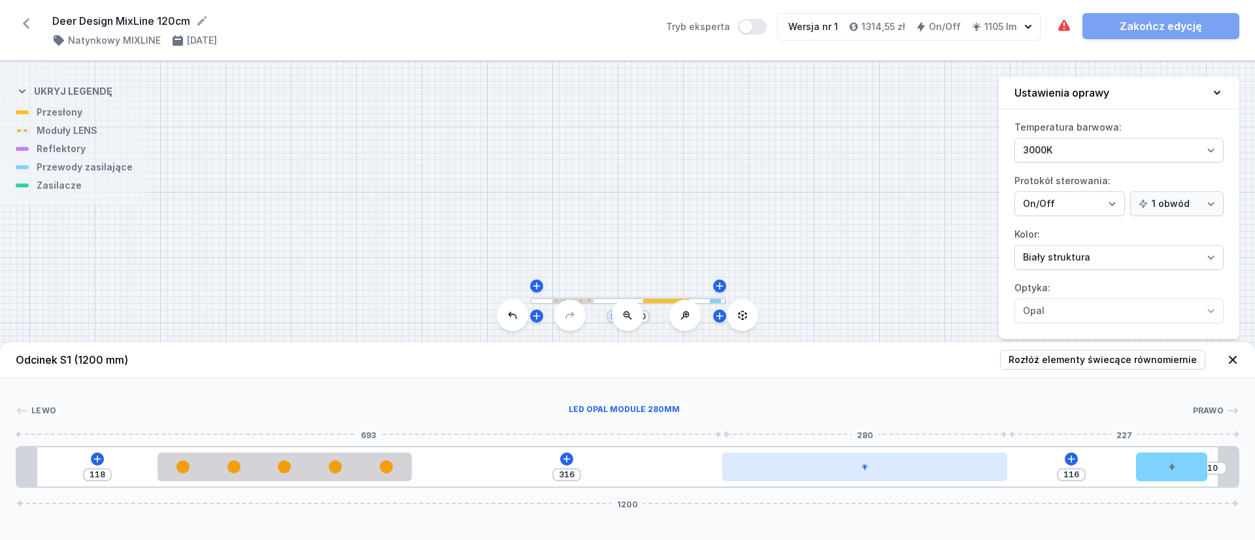
type input "113"
type input "322"
type input "110"
type input "323"
type input "109"
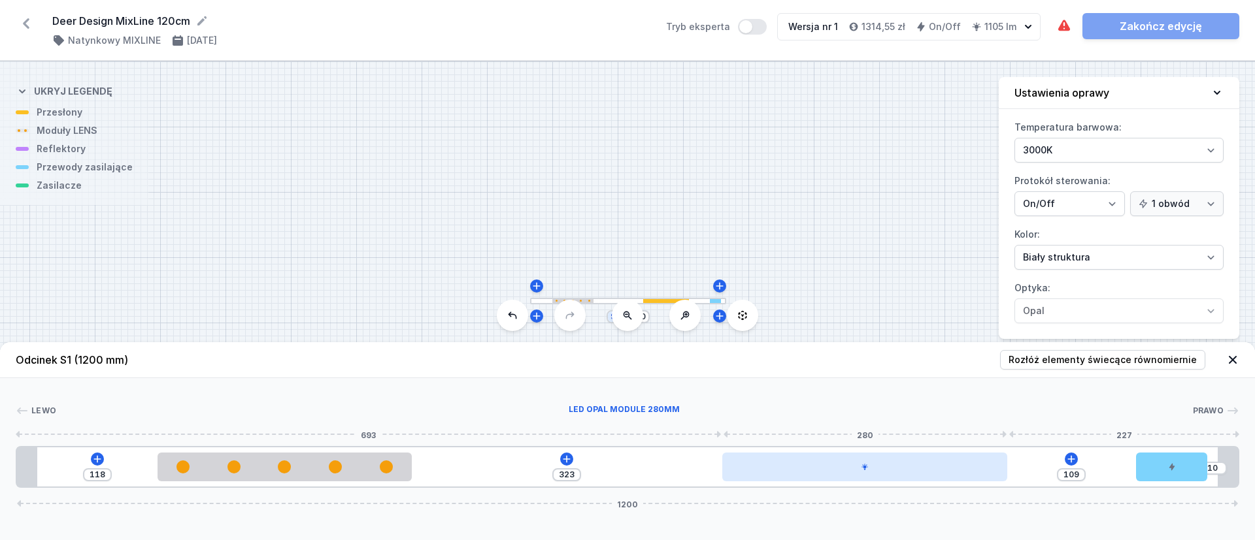
type input "324"
type input "108"
type input "327"
type input "105"
type input "329"
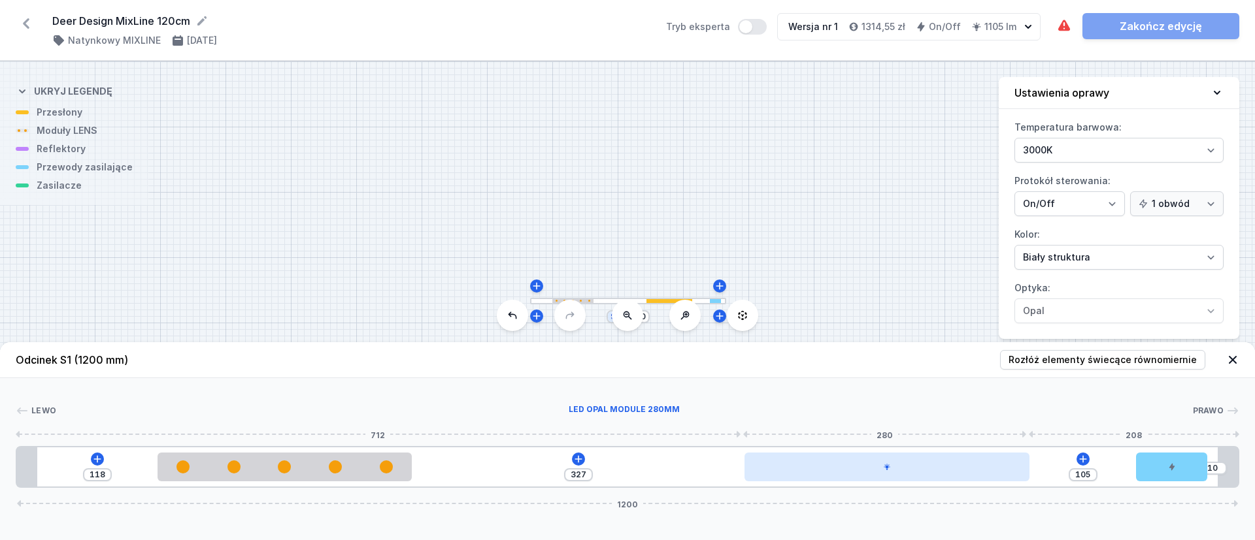
type input "103"
type input "330"
type input "102"
type input "332"
type input "100"
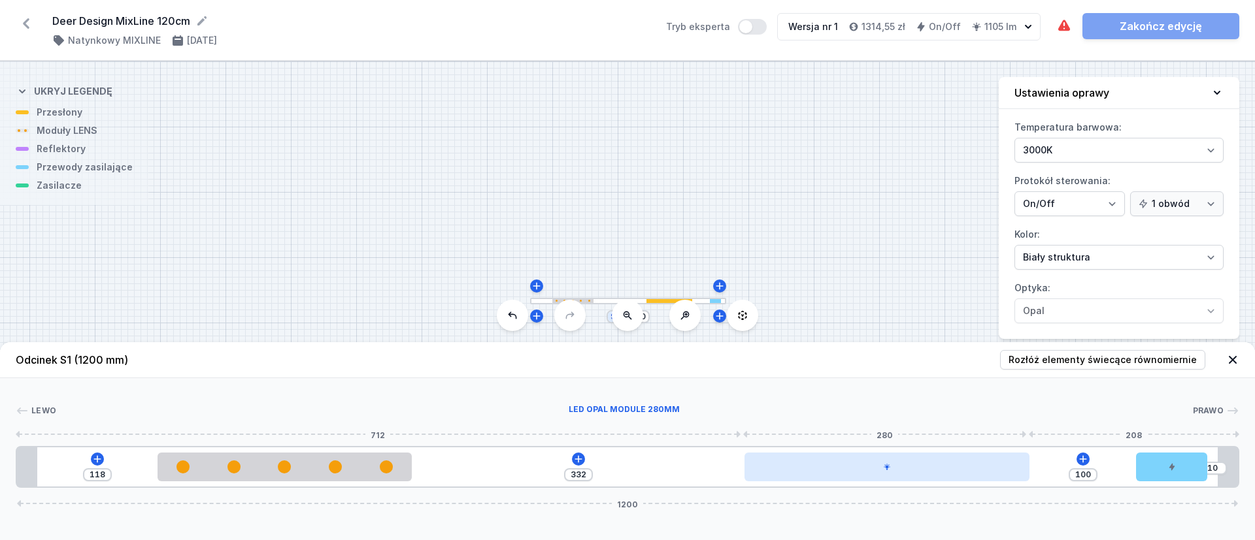
type input "335"
type input "97"
type input "338"
type input "94"
type input "340"
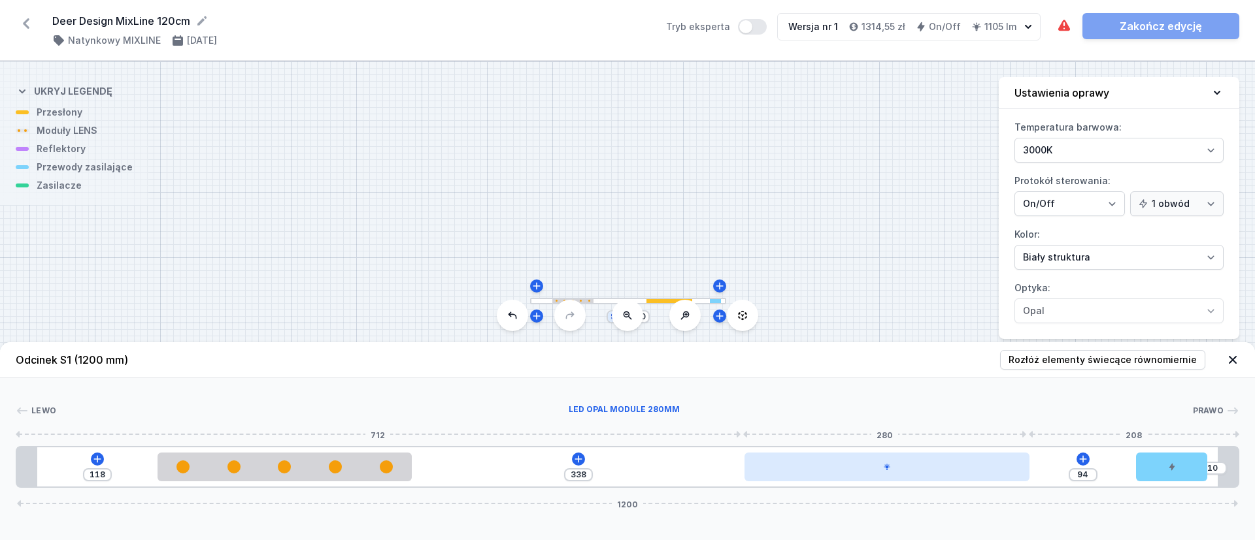
type input "92"
type input "342"
type input "90"
type input "343"
type input "89"
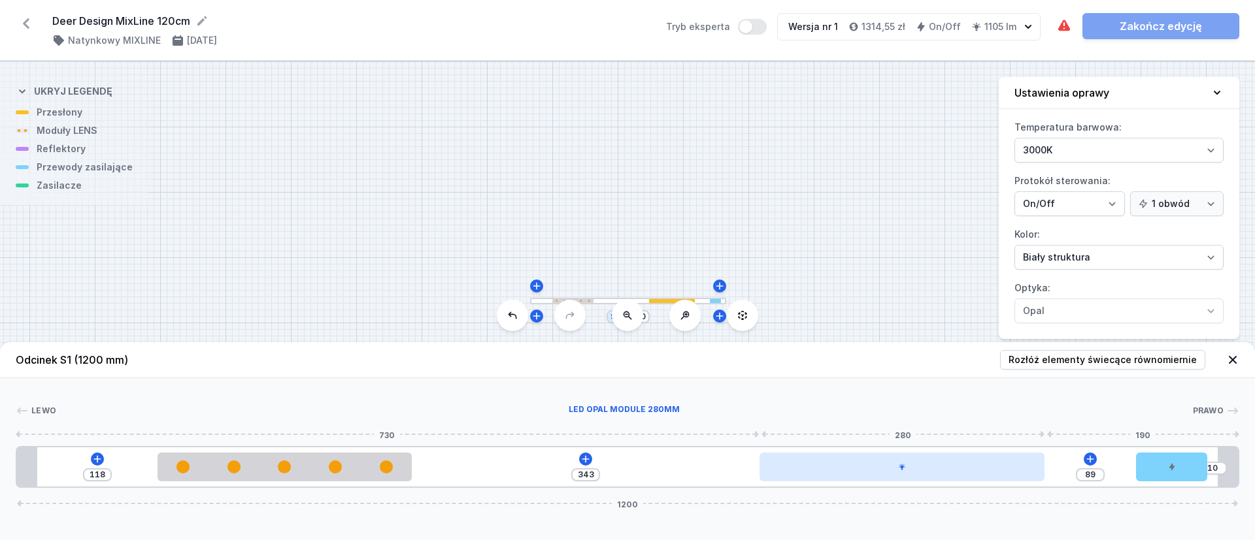
type input "344"
type input "88"
type input "345"
type input "87"
type input "346"
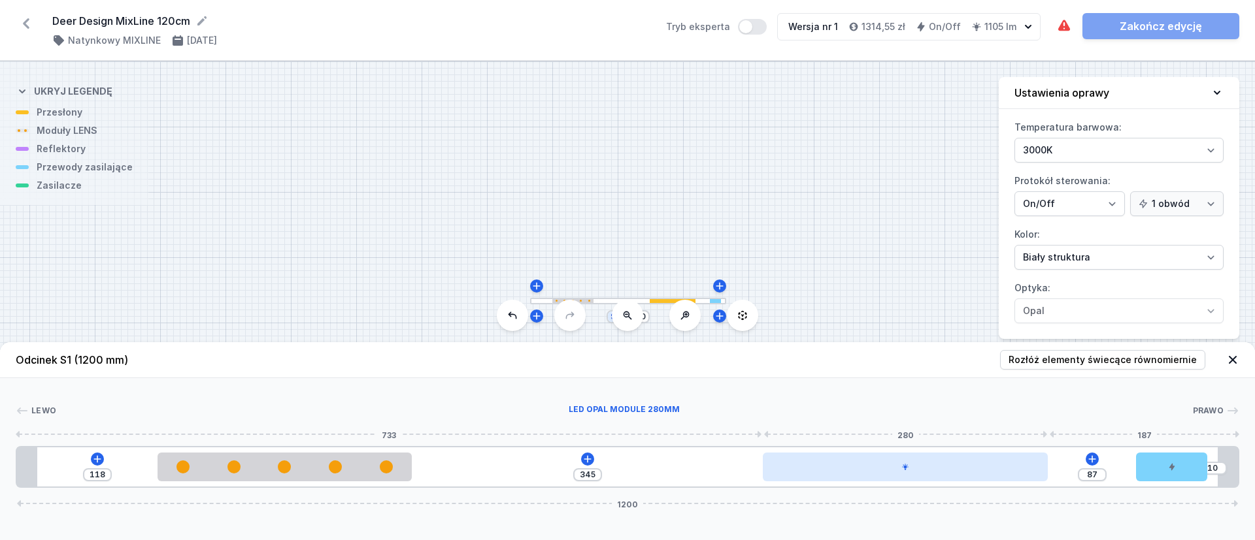
type input "86"
type input "347"
type input "85"
type input "349"
type input "83"
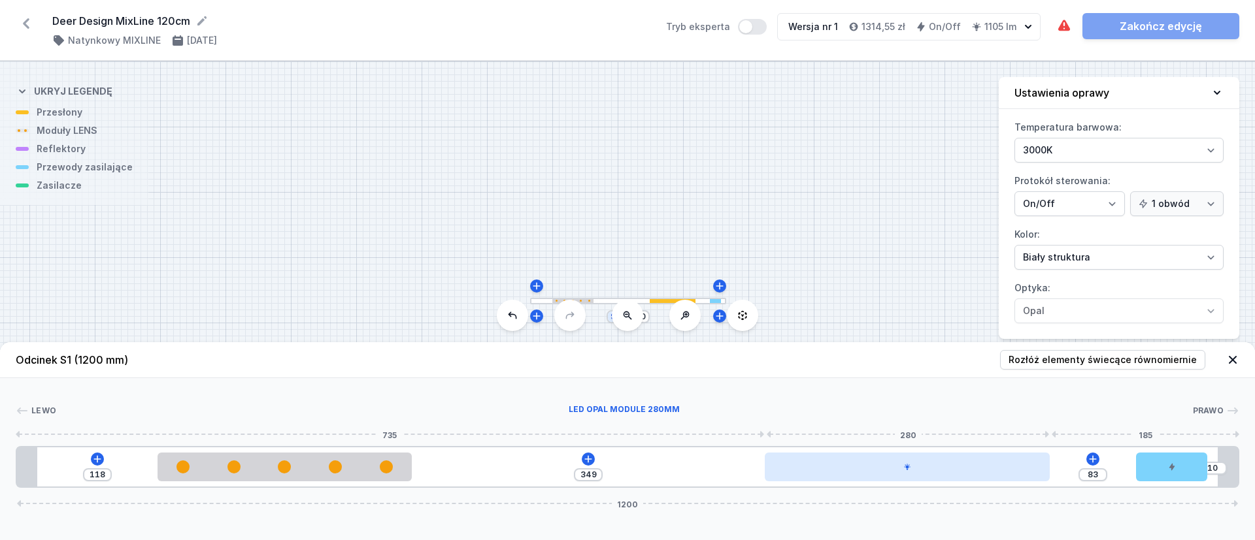
type input "350"
type input "82"
type input "351"
type input "81"
type input "352"
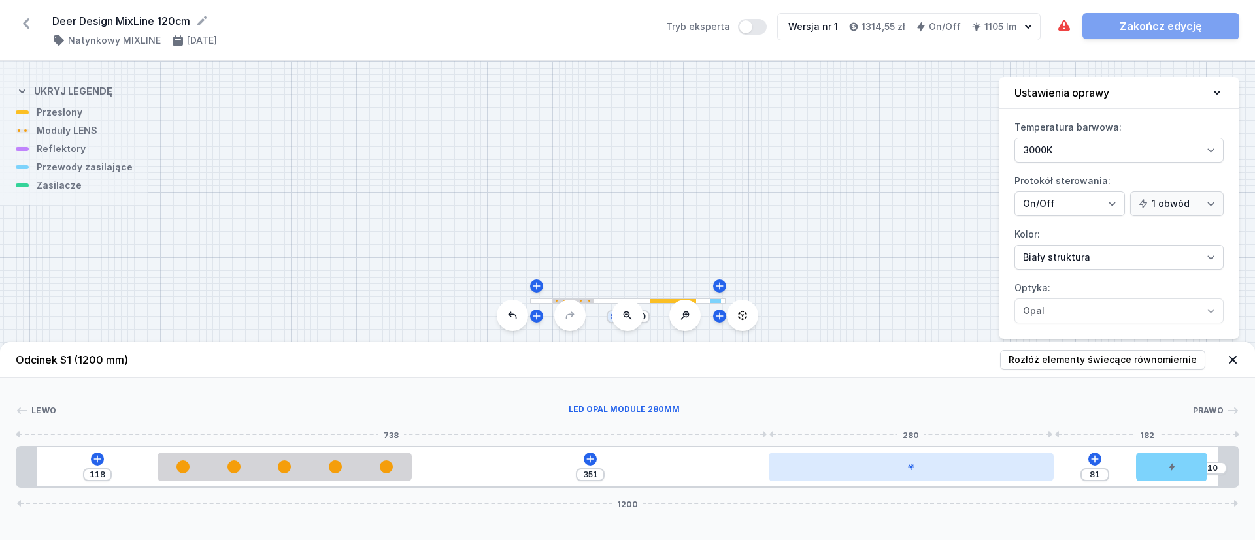
type input "80"
type input "353"
type input "79"
type input "354"
type input "78"
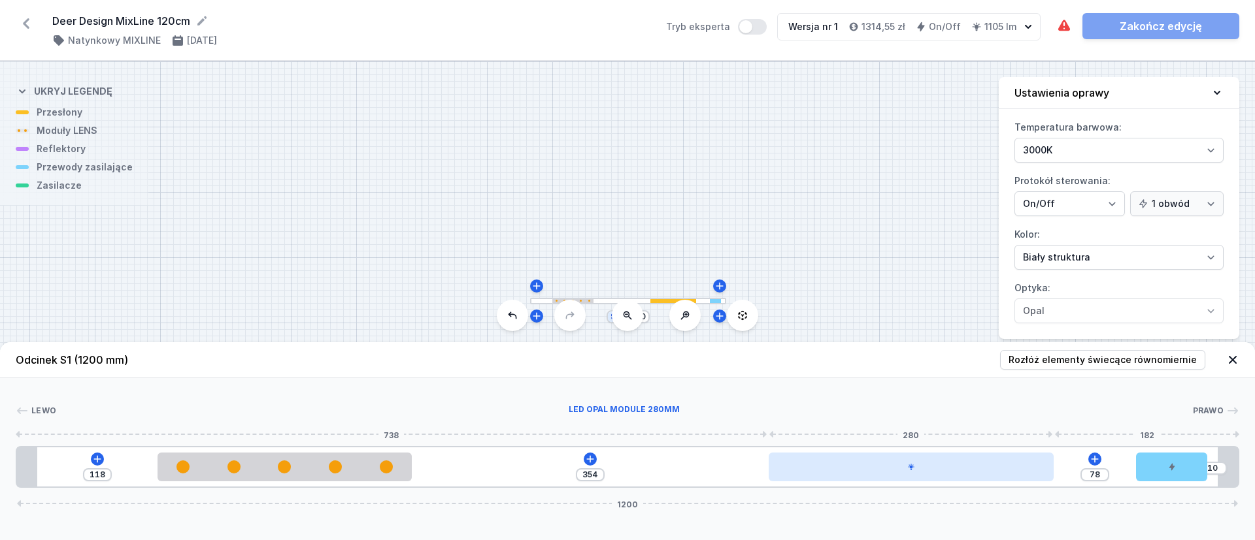
type input "355"
type input "77"
type input "356"
type input "76"
type input "357"
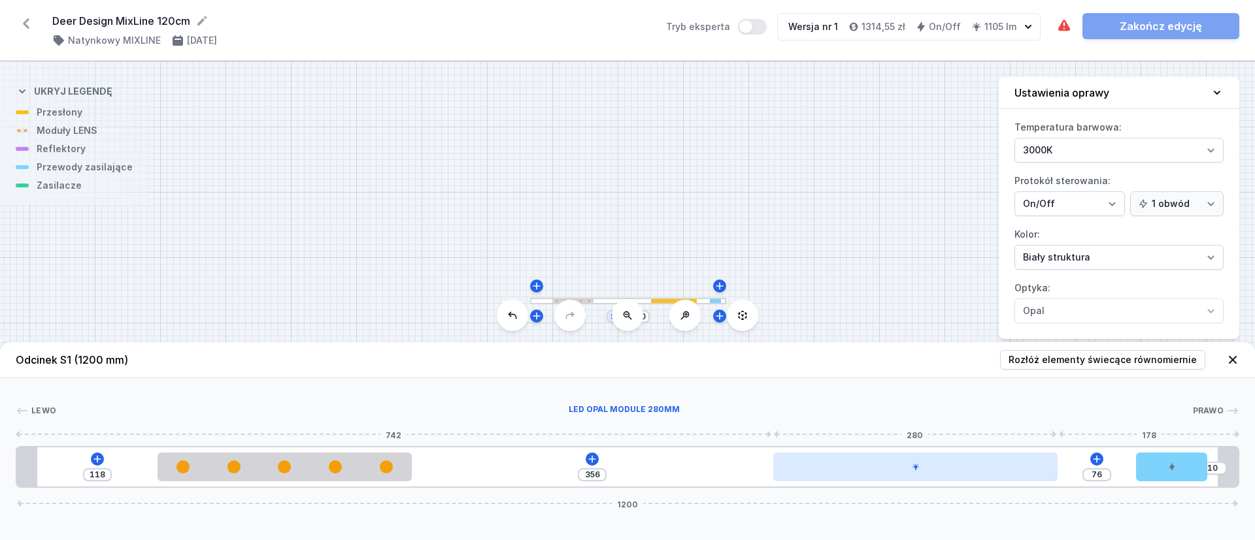
type input "75"
type input "358"
type input "74"
type input "359"
type input "73"
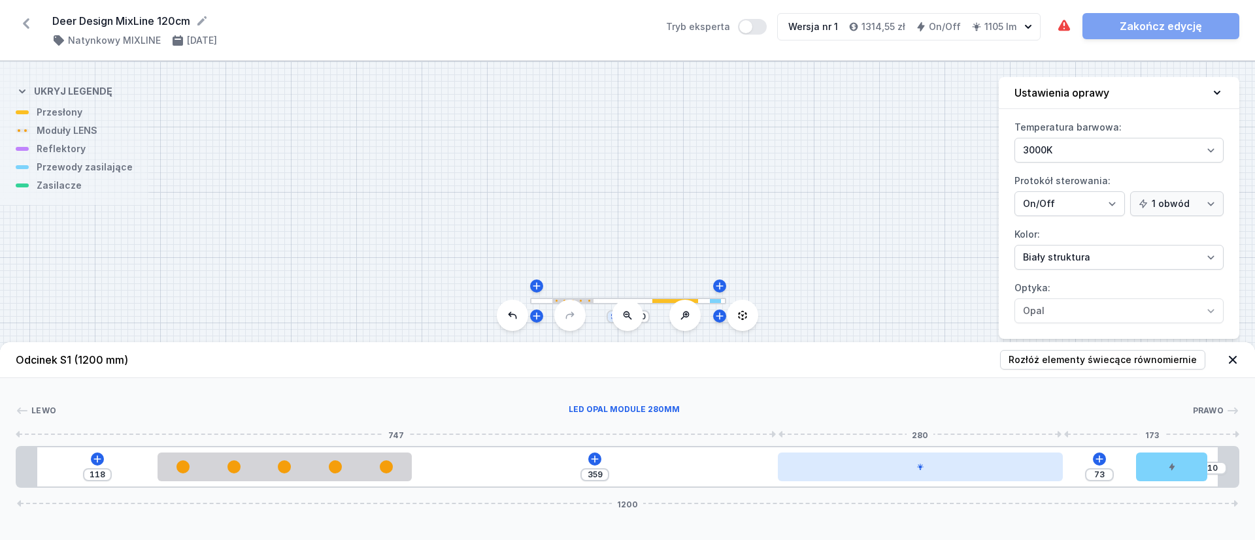
type input "360"
type input "72"
type input "362"
type input "70"
type input "366"
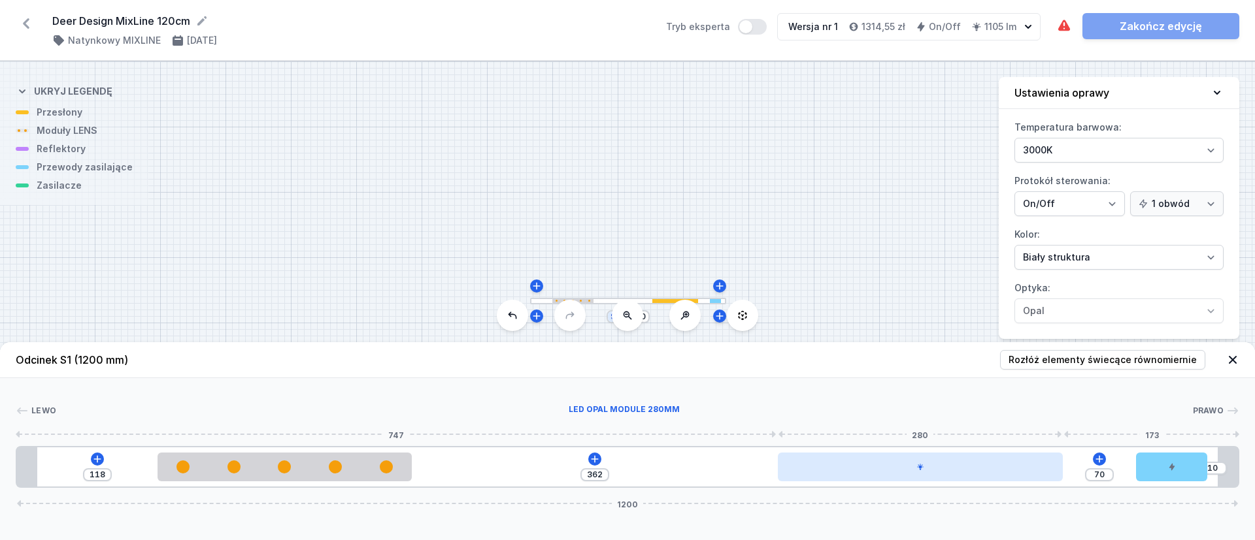
type input "66"
type input "369"
type input "63"
type input "370"
drag, startPoint x: 977, startPoint y: 463, endPoint x: 1079, endPoint y: 476, distance: 102.7
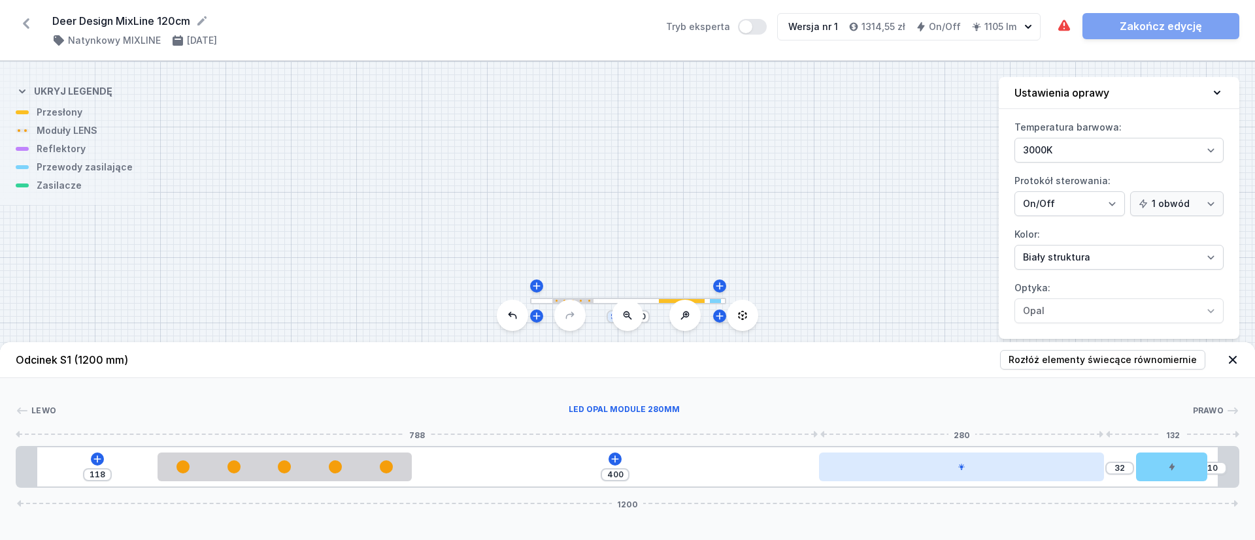
click at [1079, 476] on div at bounding box center [961, 467] width 285 height 29
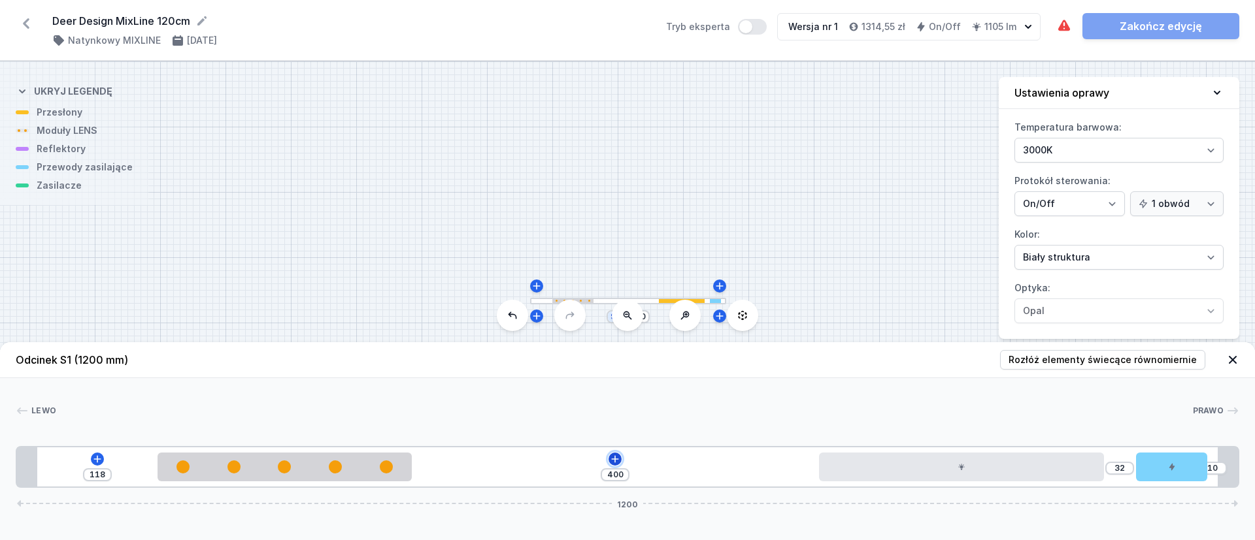
click at [616, 456] on icon at bounding box center [615, 459] width 10 height 10
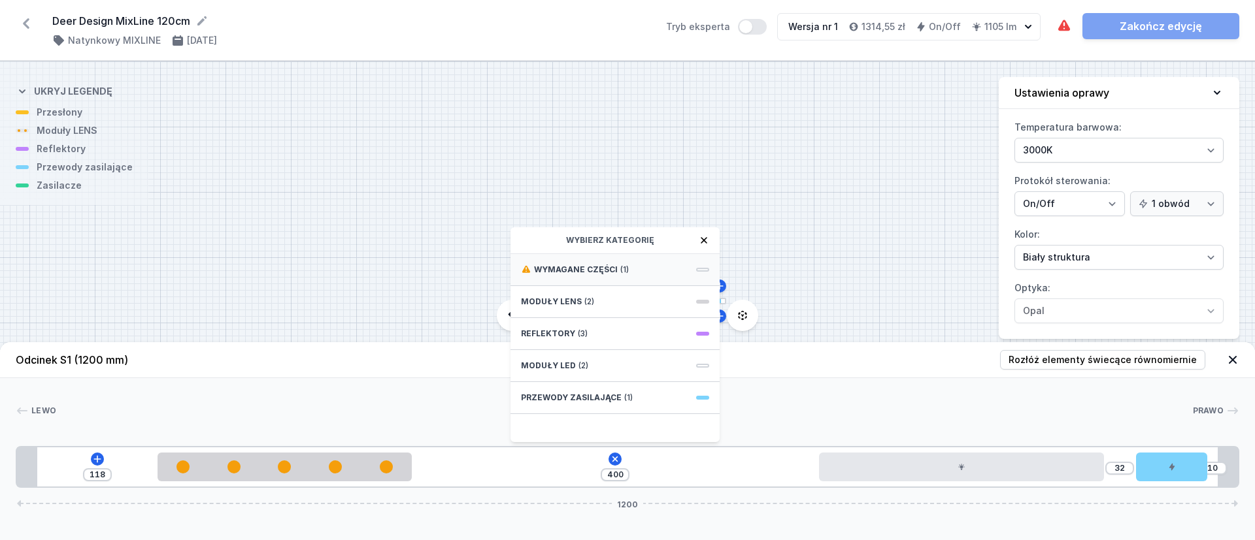
click at [594, 267] on span "Wymagane części" at bounding box center [576, 270] width 84 height 10
click at [591, 267] on span "ON/OFF Driver - up to 16W" at bounding box center [615, 268] width 188 height 13
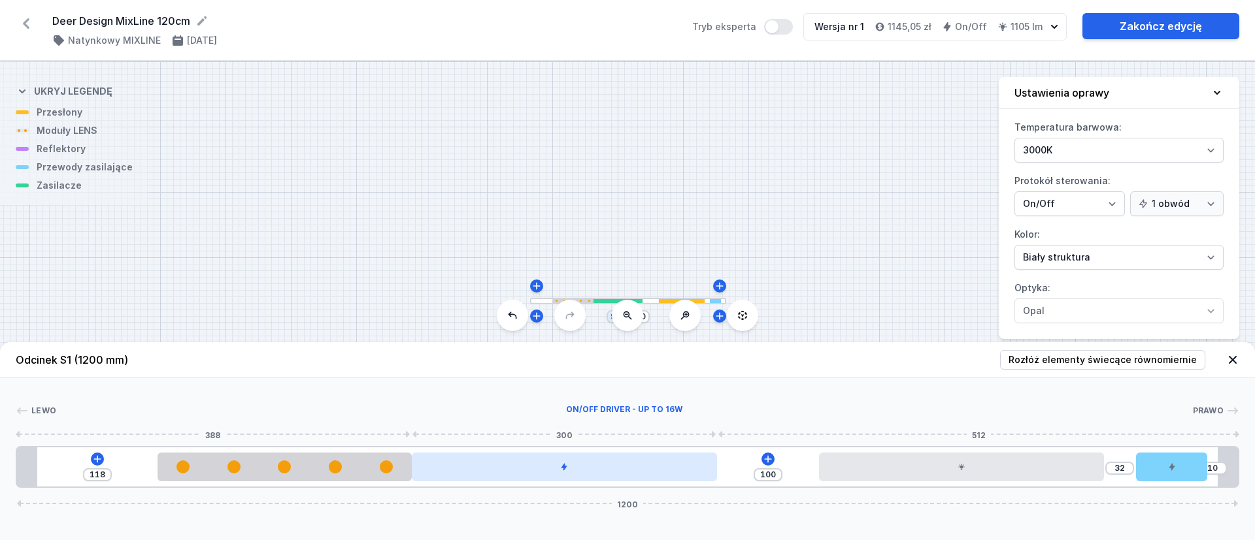
drag, startPoint x: 646, startPoint y: 472, endPoint x: 669, endPoint y: 471, distance: 22.9
click at [669, 471] on div at bounding box center [564, 467] width 305 height 29
drag, startPoint x: 648, startPoint y: 470, endPoint x: 676, endPoint y: 468, distance: 28.2
click at [676, 468] on div at bounding box center [564, 467] width 305 height 29
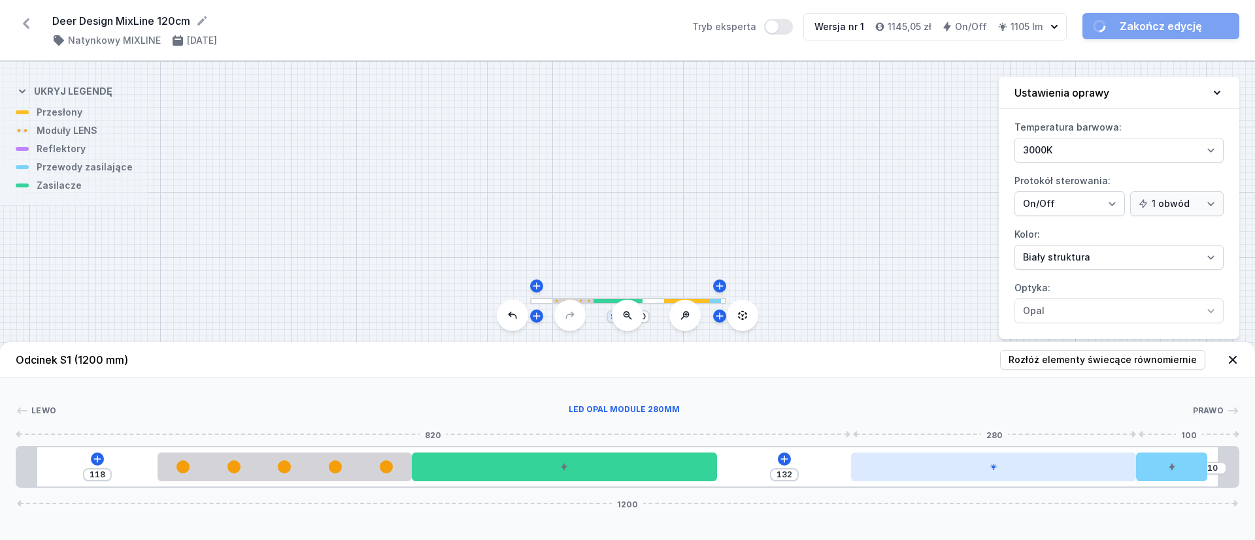
drag, startPoint x: 1070, startPoint y: 470, endPoint x: 1085, endPoint y: 470, distance: 15.0
click at [1085, 470] on div at bounding box center [993, 467] width 285 height 29
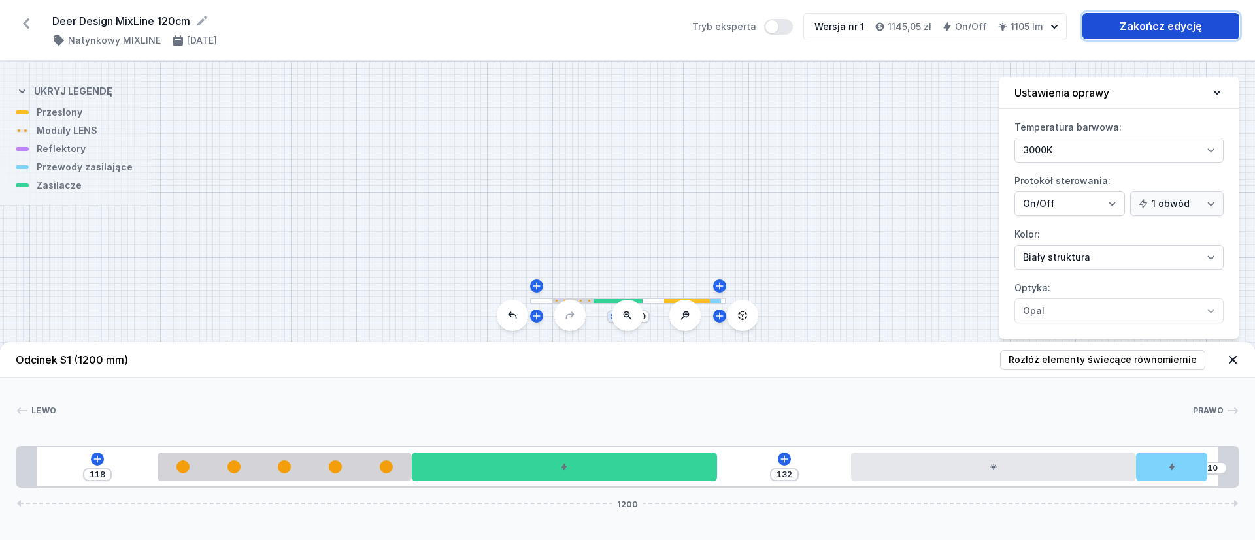
click at [1176, 24] on link "Zakończ edycję" at bounding box center [1160, 26] width 157 height 26
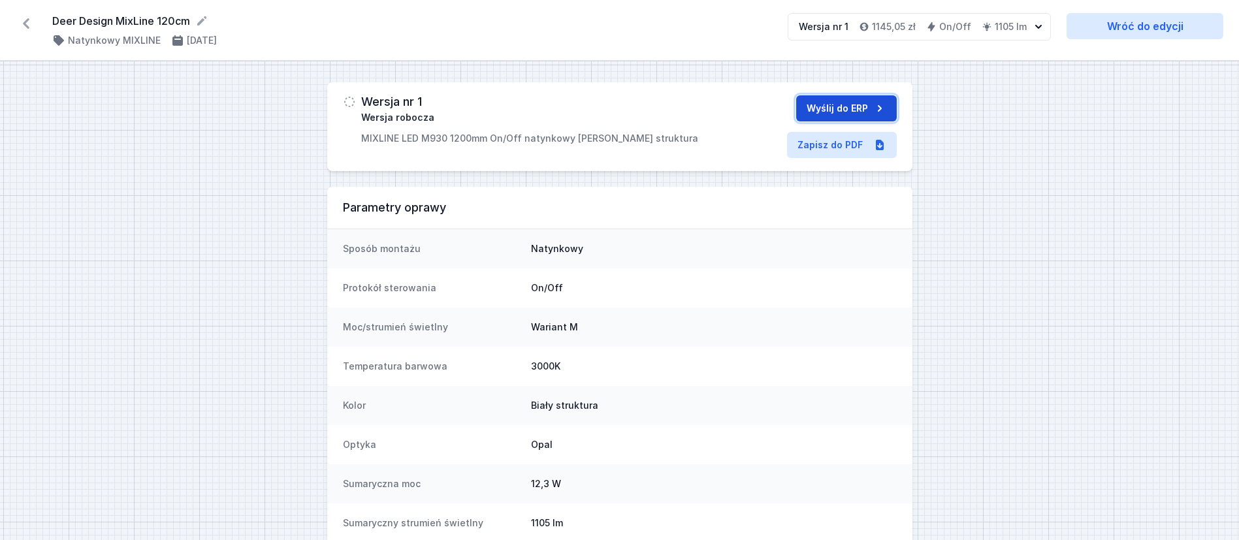
click at [852, 107] on button "Wyślij do ERP" at bounding box center [846, 108] width 101 height 26
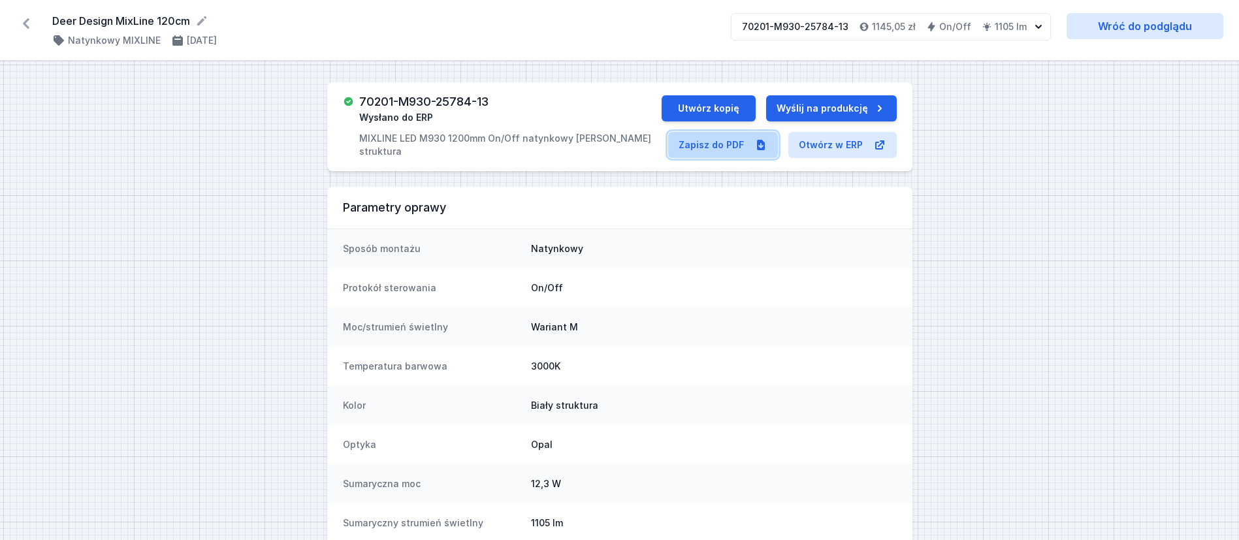
click at [732, 146] on link "Zapisz do PDF" at bounding box center [723, 145] width 110 height 26
